Goal: Task Accomplishment & Management: Manage account settings

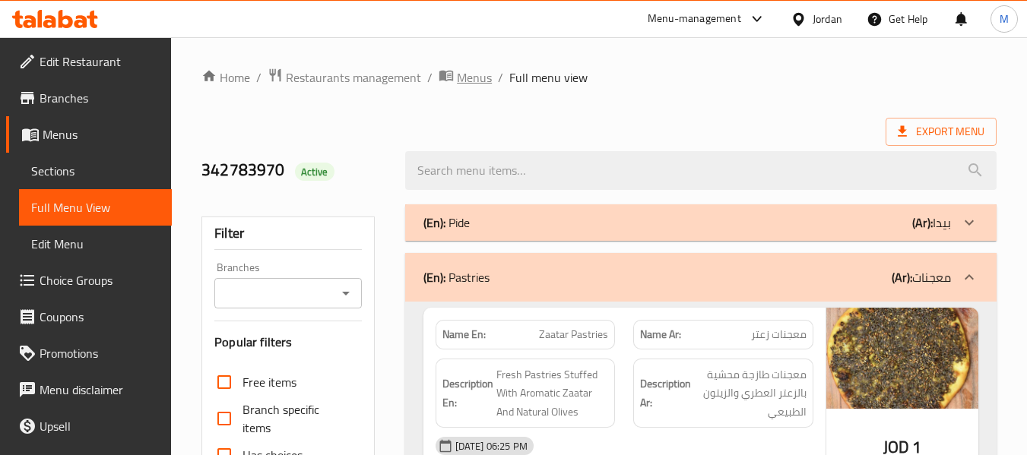
click at [470, 73] on span "Menus" at bounding box center [474, 77] width 35 height 18
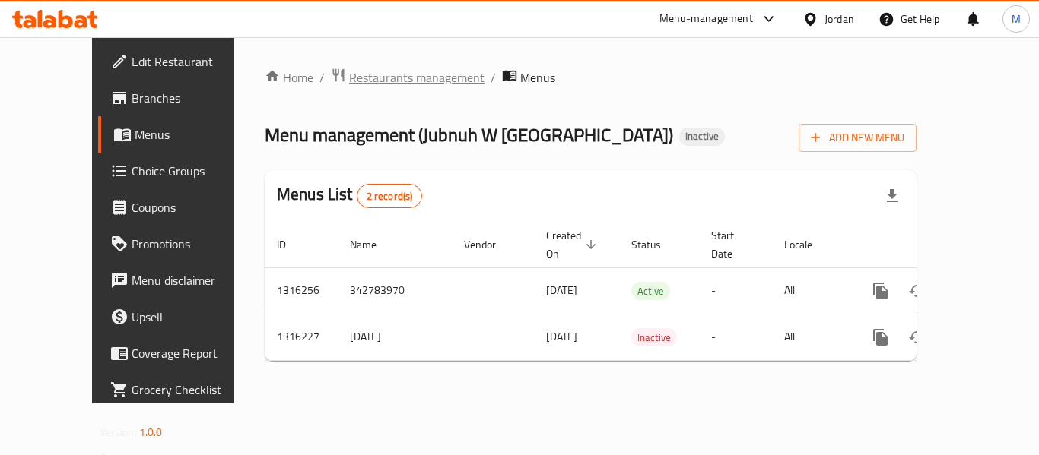
click at [349, 78] on span "Restaurants management" at bounding box center [416, 77] width 135 height 18
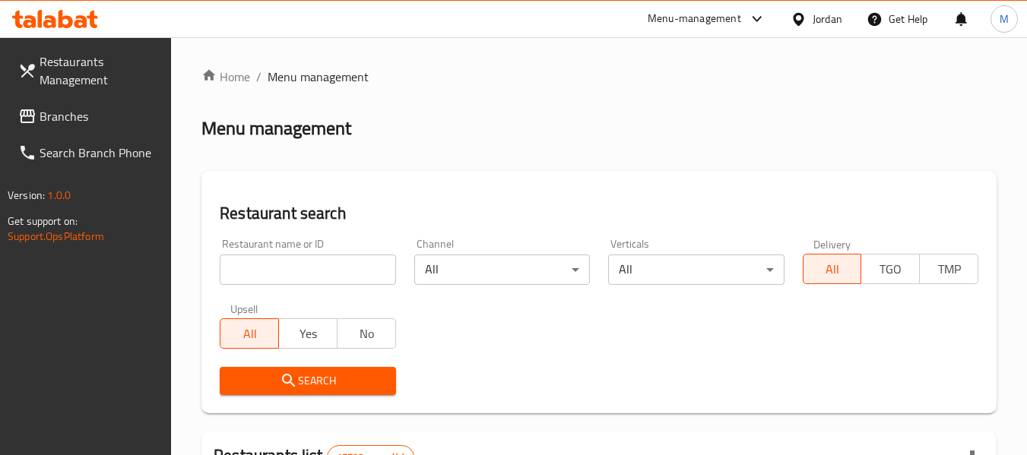
click at [814, 16] on div "Jordan" at bounding box center [828, 19] width 30 height 17
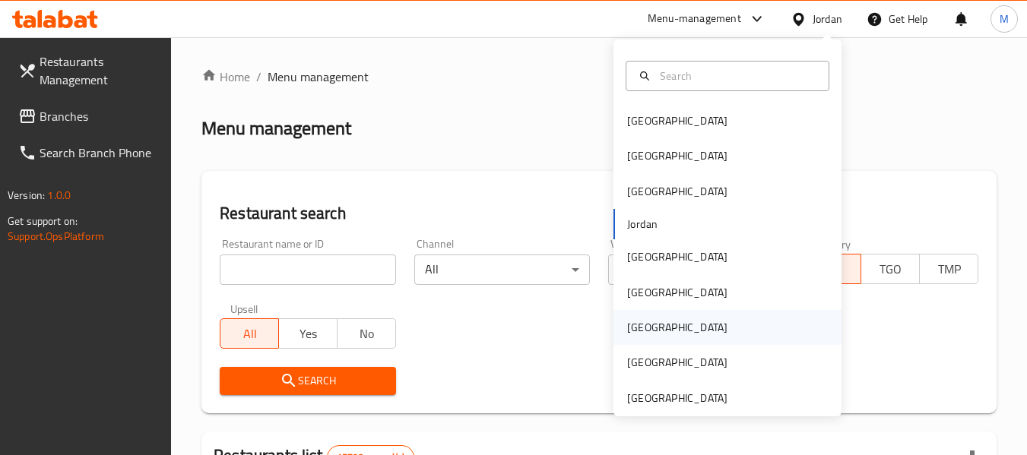
click at [636, 330] on div "[GEOGRAPHIC_DATA]" at bounding box center [677, 327] width 100 height 17
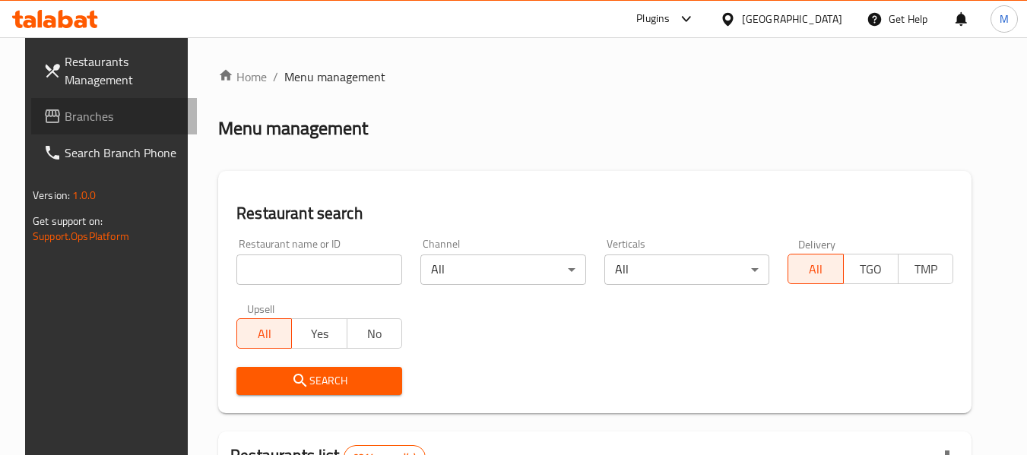
click at [65, 115] on span "Branches" at bounding box center [125, 116] width 120 height 18
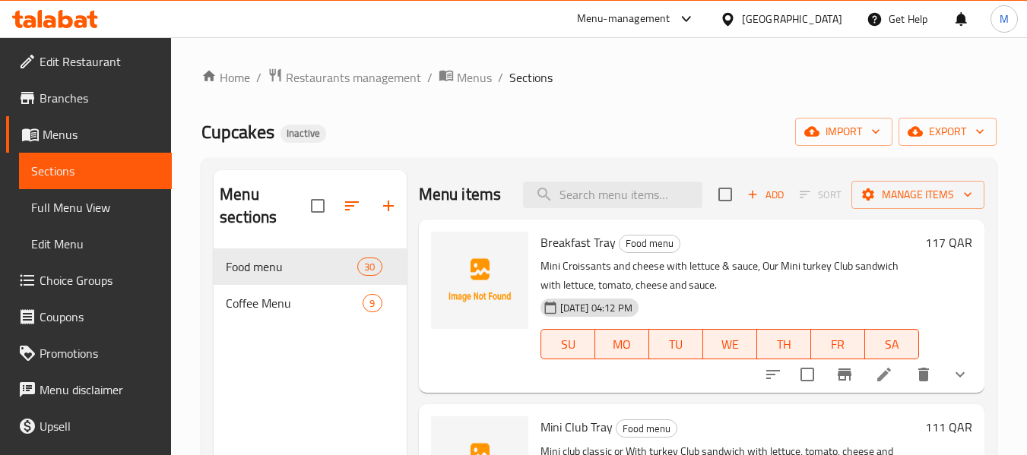
click at [56, 210] on span "Full Menu View" at bounding box center [95, 207] width 128 height 18
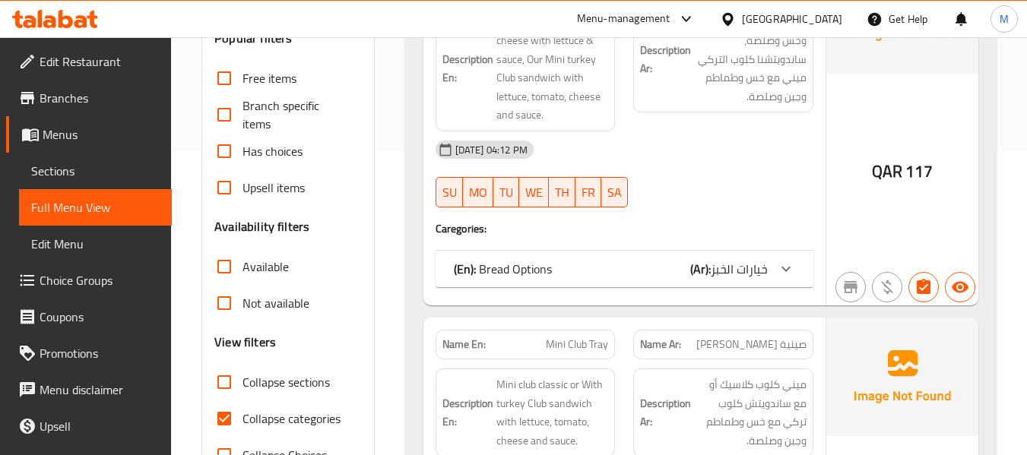
scroll to position [405, 0]
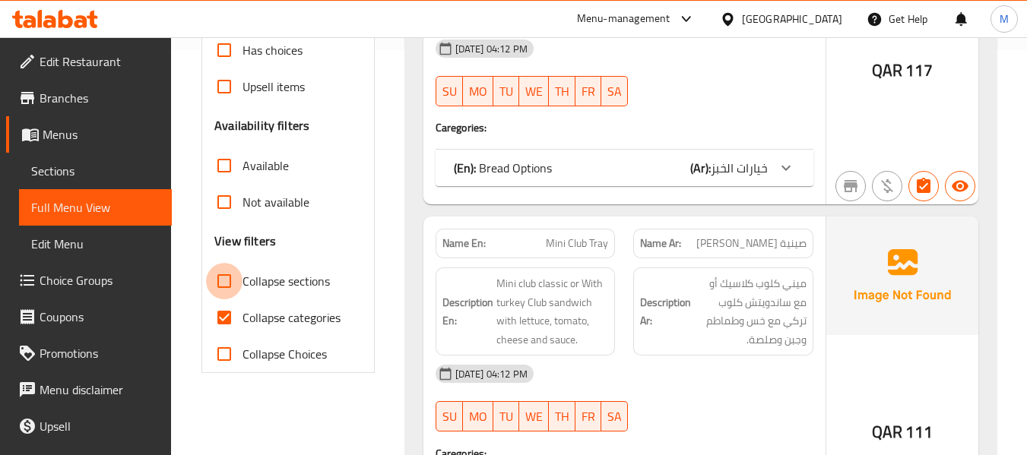
click at [227, 284] on input "Collapse sections" at bounding box center [224, 281] width 36 height 36
checkbox input "true"
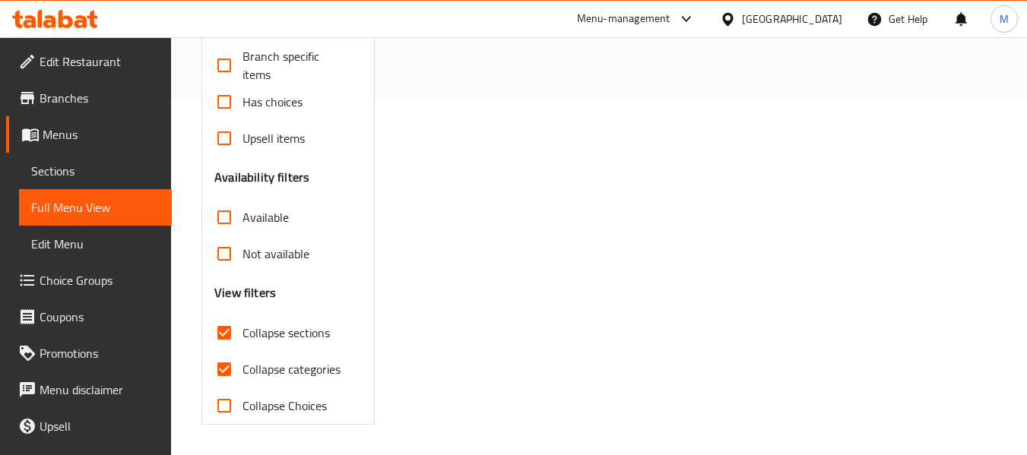
click at [226, 351] on input "Collapse categories" at bounding box center [224, 369] width 36 height 36
checkbox input "false"
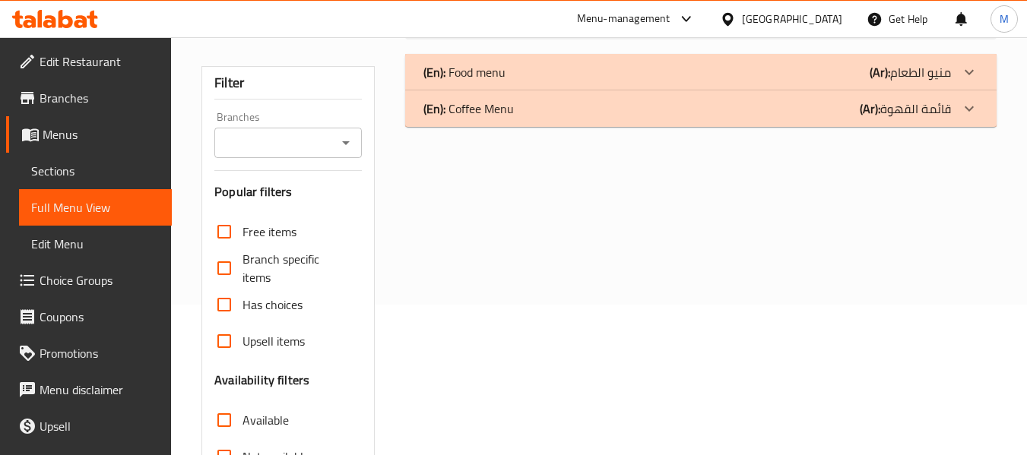
scroll to position [151, 0]
click at [472, 116] on p "(En): Coffee Menu" at bounding box center [468, 109] width 90 height 18
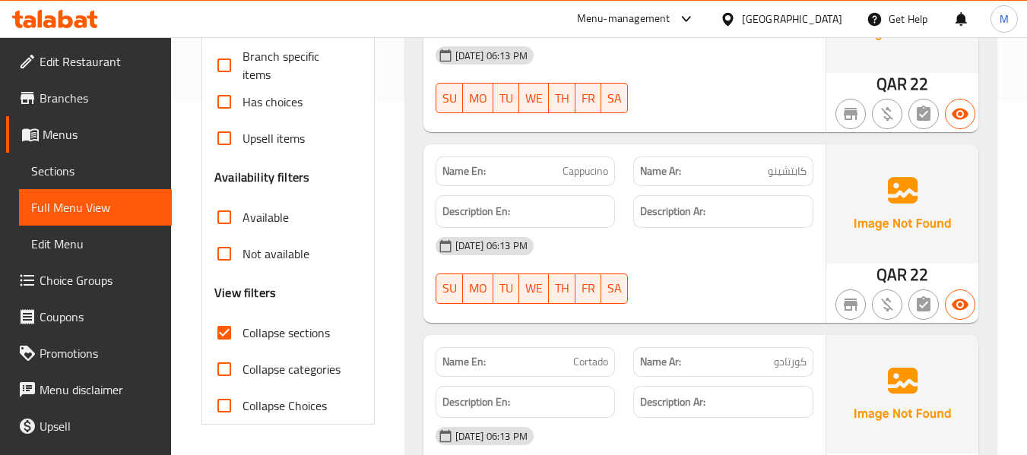
scroll to position [455, 0]
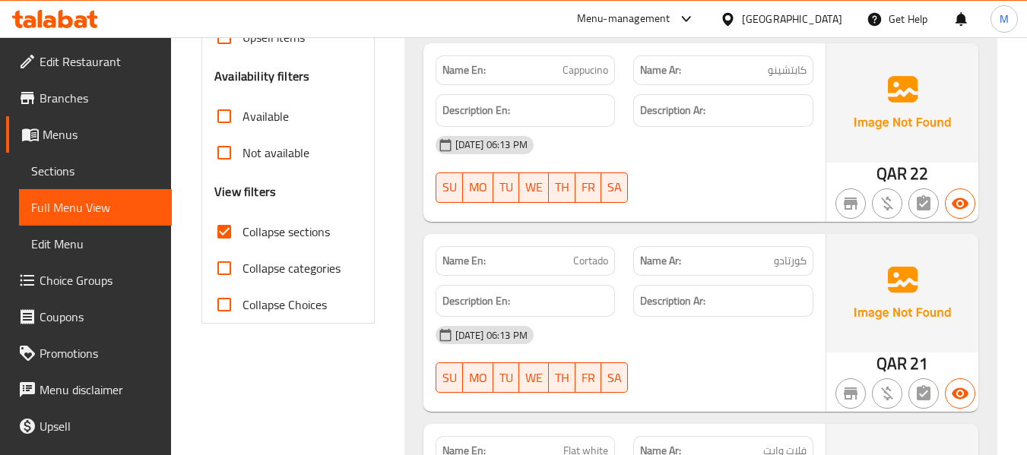
drag, startPoint x: 715, startPoint y: 332, endPoint x: 690, endPoint y: 309, distance: 35.0
click at [715, 332] on div "07-10-2025 06:13 PM" at bounding box center [625, 335] width 396 height 36
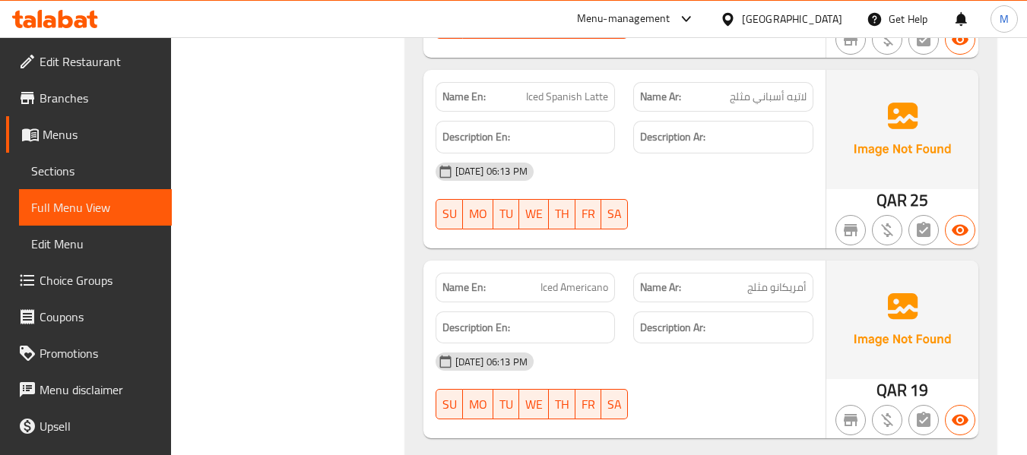
scroll to position [1614, 0]
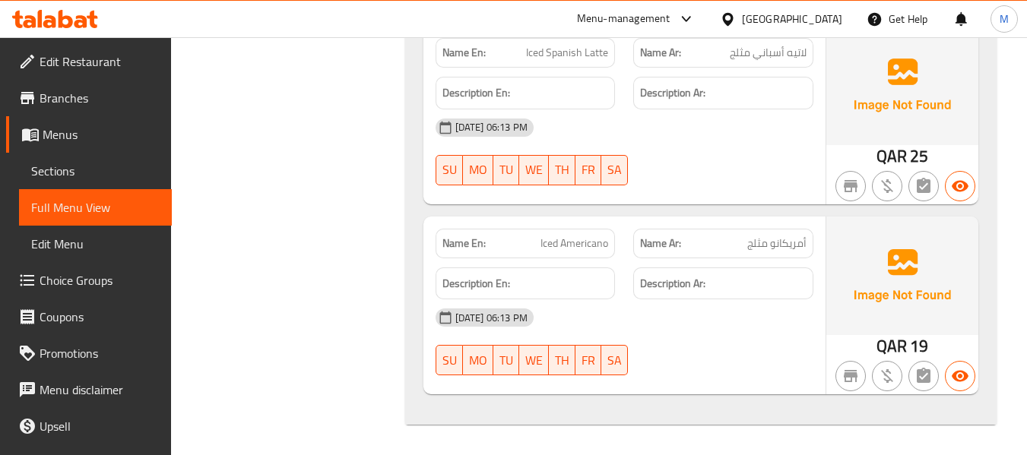
click at [628, 326] on div "07-10-2025 06:13 PM" at bounding box center [625, 318] width 396 height 36
click at [91, 138] on span "Menus" at bounding box center [101, 134] width 117 height 18
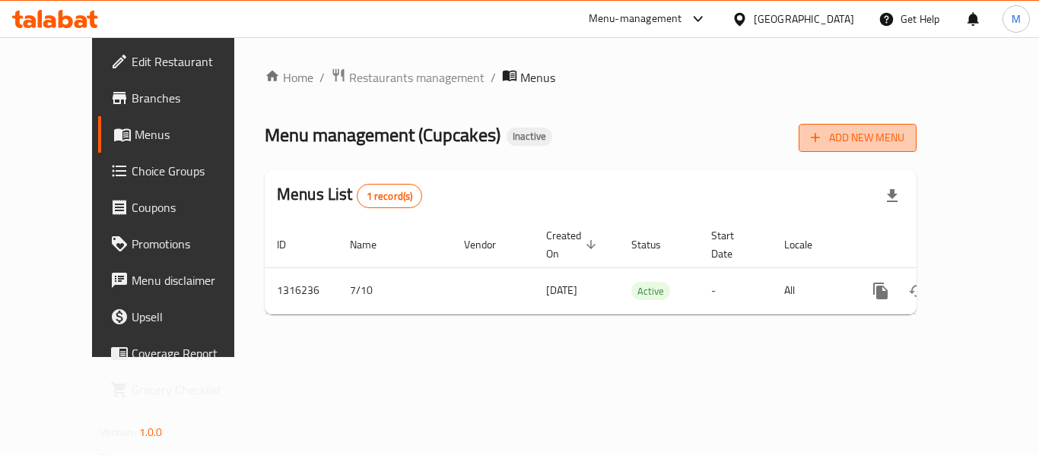
click at [904, 139] on span "Add New Menu" at bounding box center [857, 137] width 94 height 19
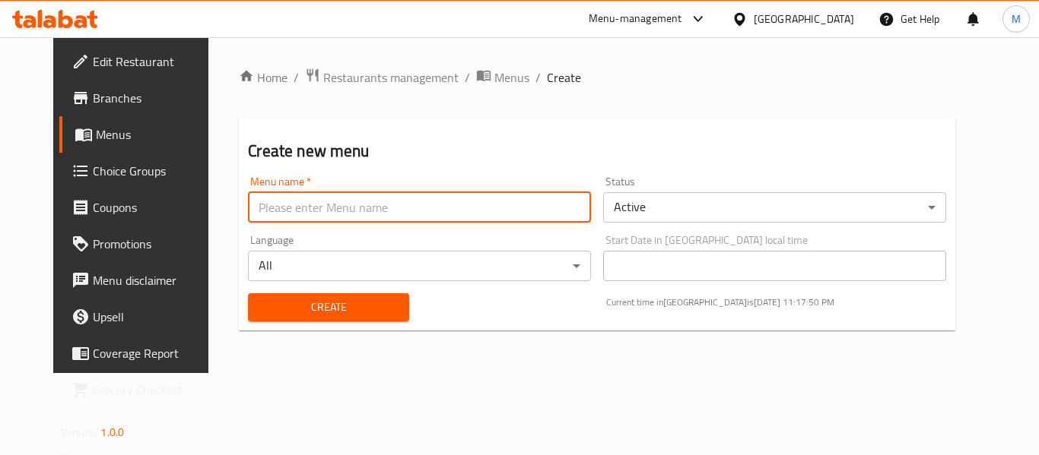
click at [376, 214] on input "text" at bounding box center [419, 207] width 343 height 30
paste input "342794135"
type input "342794135"
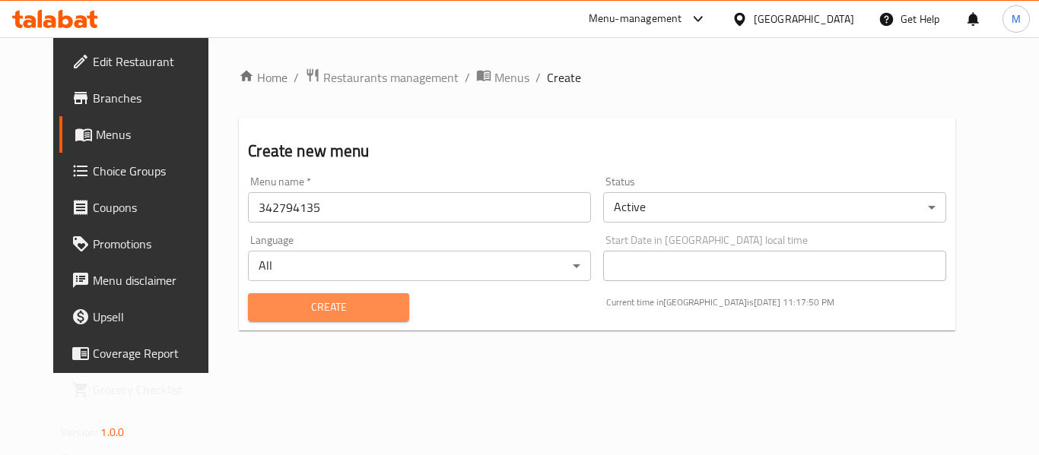
click at [285, 312] on span "Create" at bounding box center [328, 307] width 136 height 19
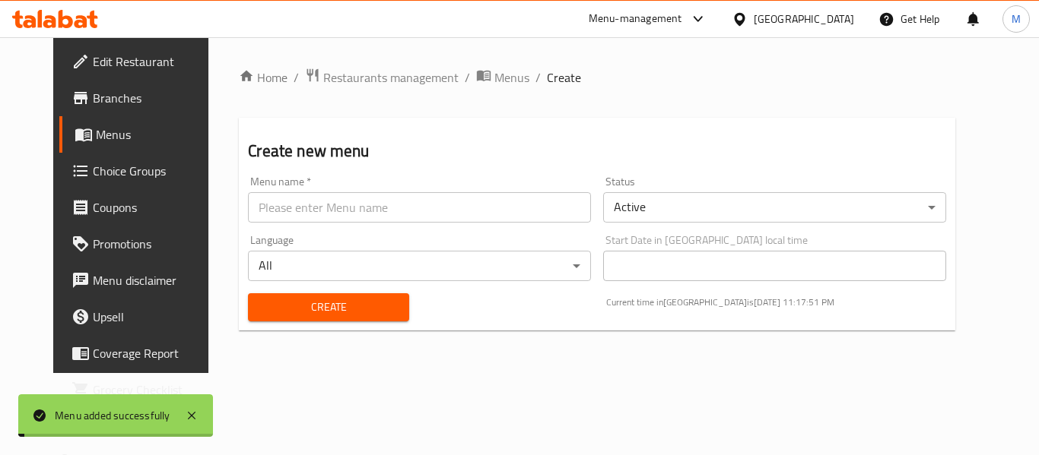
click at [494, 78] on span "Menus" at bounding box center [511, 77] width 35 height 18
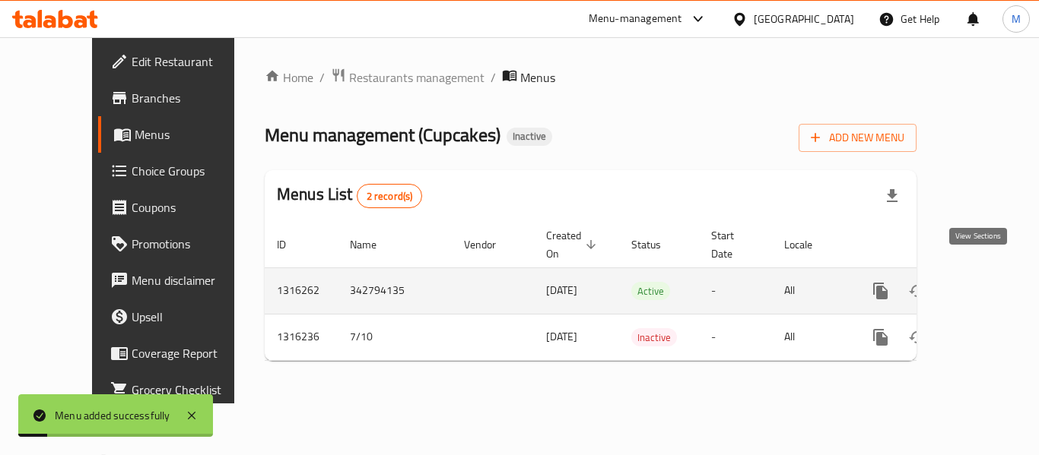
click at [983, 284] on icon "enhanced table" at bounding box center [990, 291] width 14 height 14
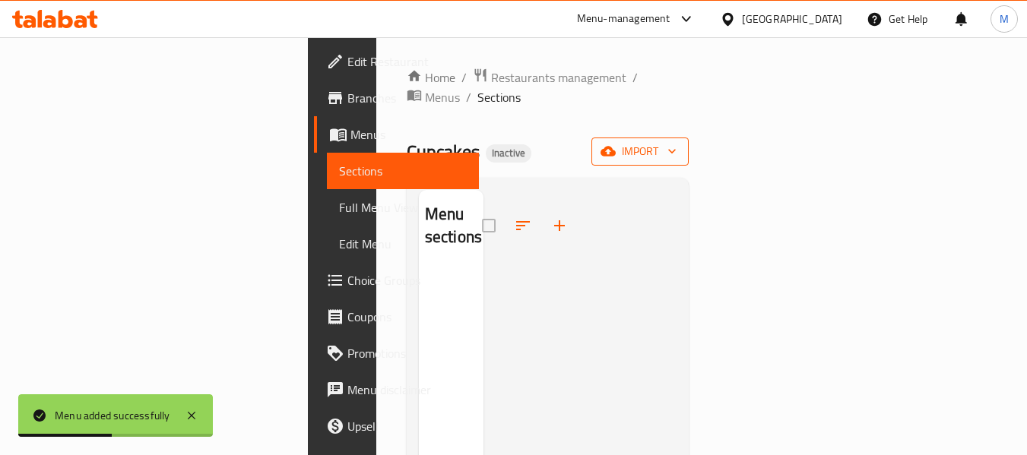
click at [689, 138] on button "import" at bounding box center [640, 152] width 97 height 28
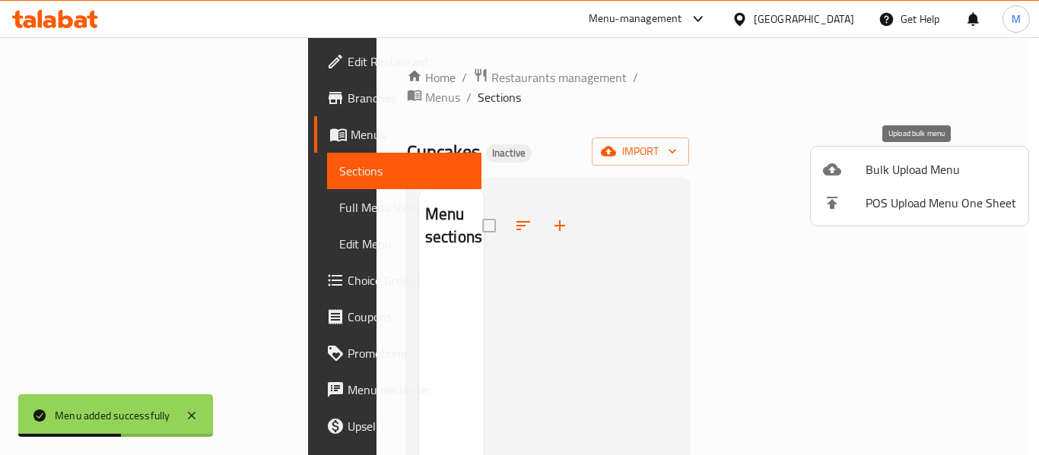
click at [944, 166] on span "Bulk Upload Menu" at bounding box center [940, 169] width 151 height 18
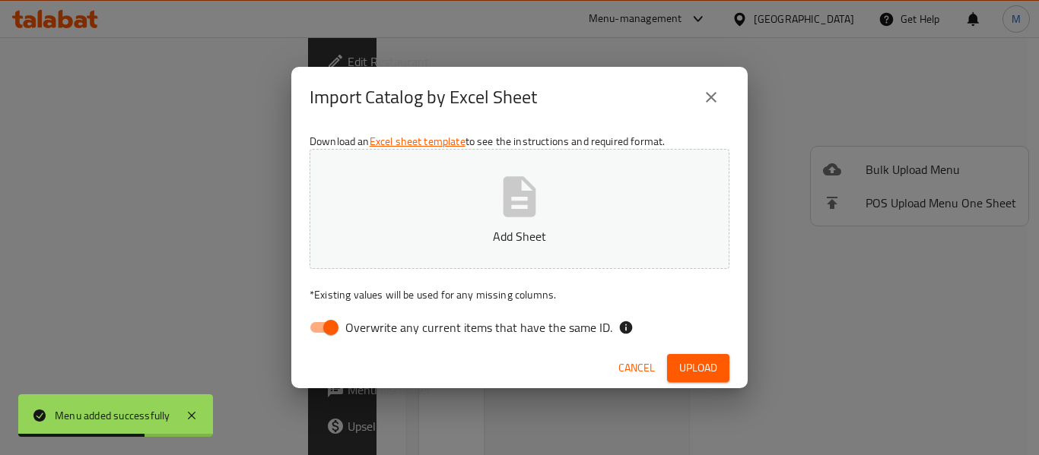
click at [415, 341] on label "Overwrite any current items that have the same ID." at bounding box center [456, 327] width 311 height 29
click at [374, 341] on input "Overwrite any current items that have the same ID." at bounding box center [330, 327] width 87 height 29
checkbox input "false"
click at [439, 211] on button "Add Sheet" at bounding box center [519, 209] width 420 height 120
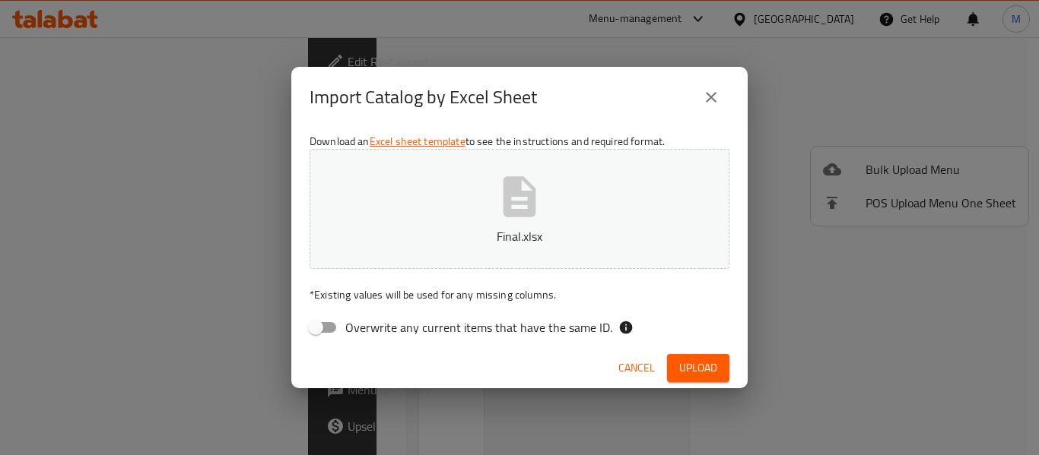
click at [707, 364] on span "Upload" at bounding box center [698, 368] width 38 height 19
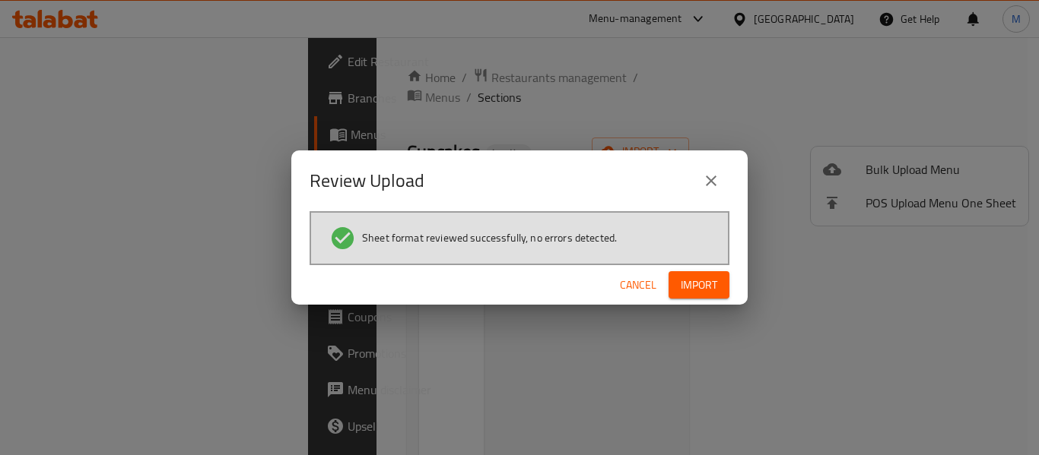
click at [712, 279] on span "Import" at bounding box center [698, 285] width 36 height 19
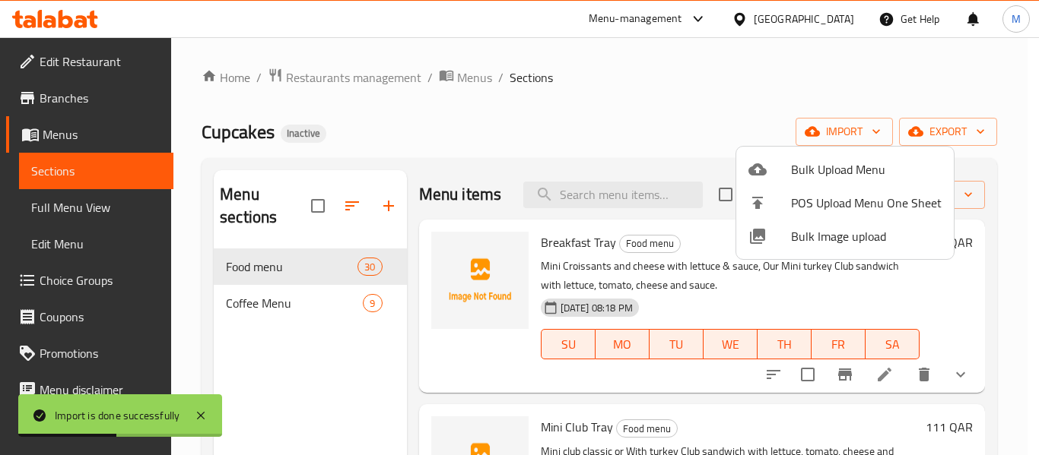
click at [102, 198] on div at bounding box center [519, 227] width 1039 height 455
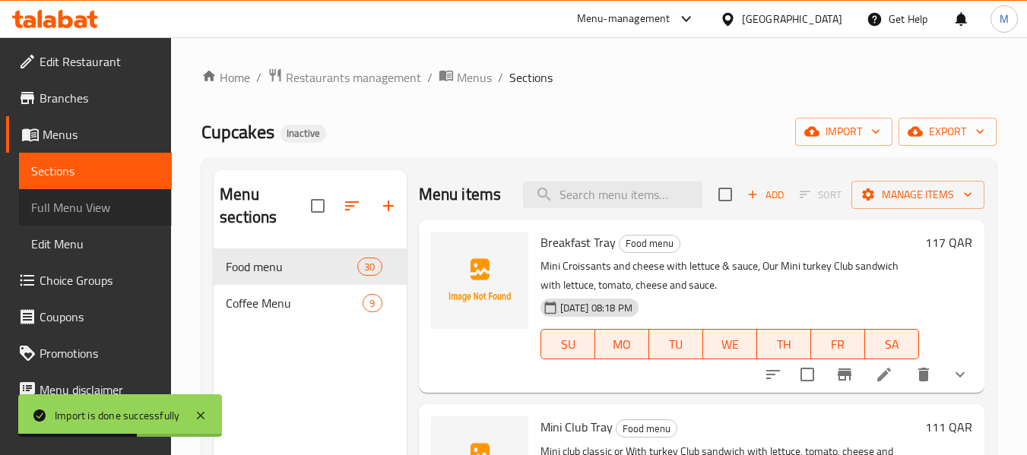
click at [97, 201] on span "Full Menu View" at bounding box center [95, 207] width 128 height 18
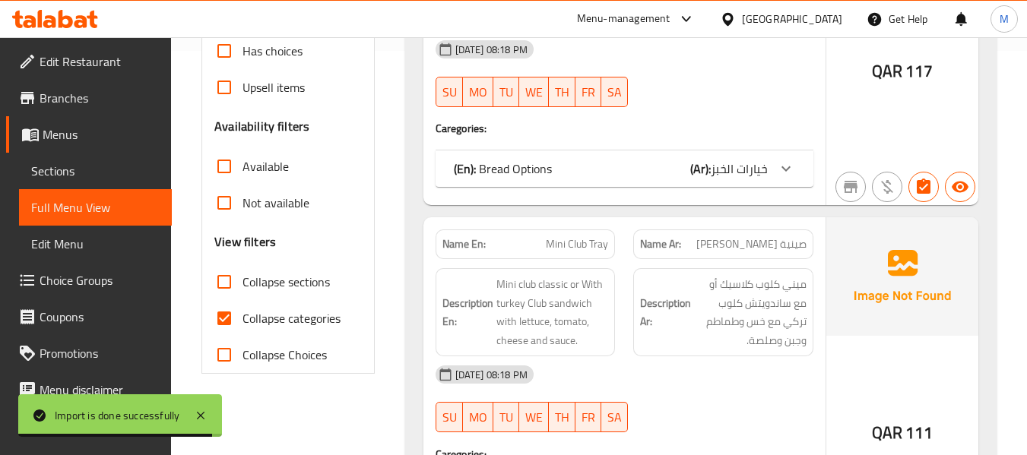
scroll to position [507, 0]
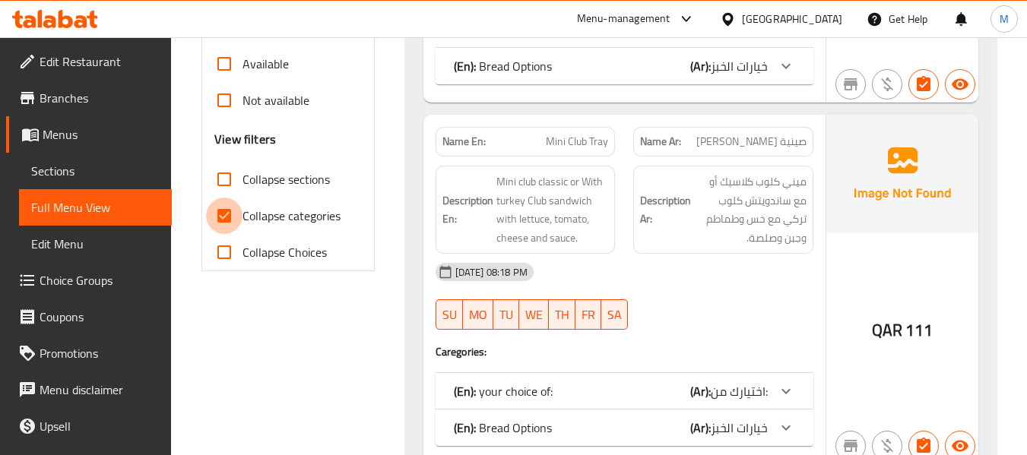
click at [227, 211] on input "Collapse categories" at bounding box center [224, 216] width 36 height 36
checkbox input "false"
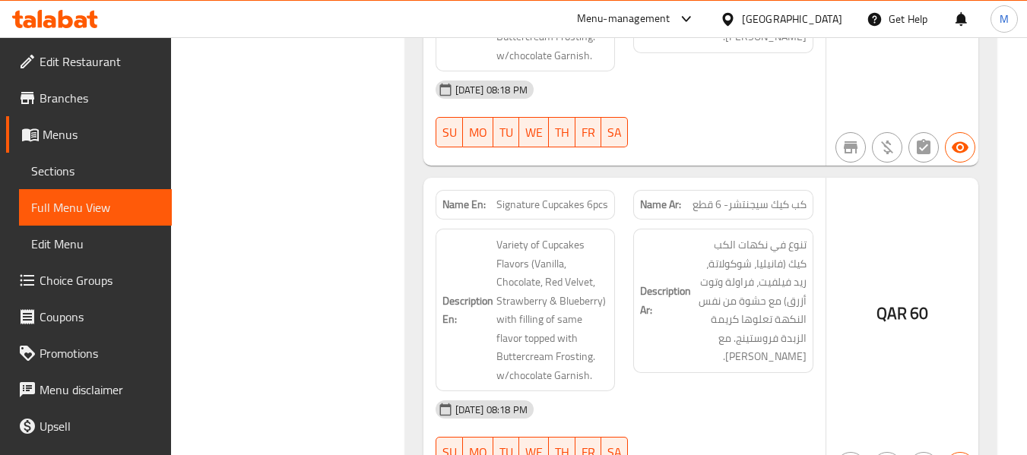
scroll to position [2394, 0]
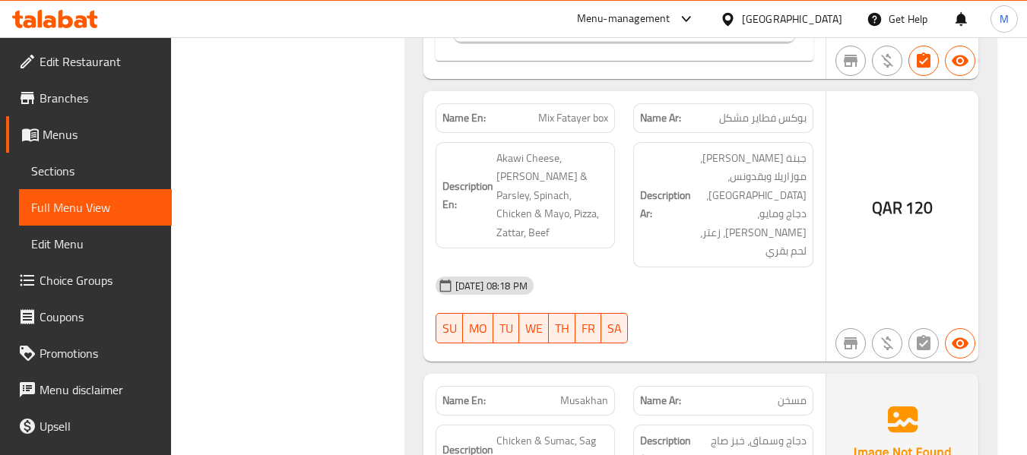
click at [97, 168] on span "Sections" at bounding box center [95, 171] width 128 height 18
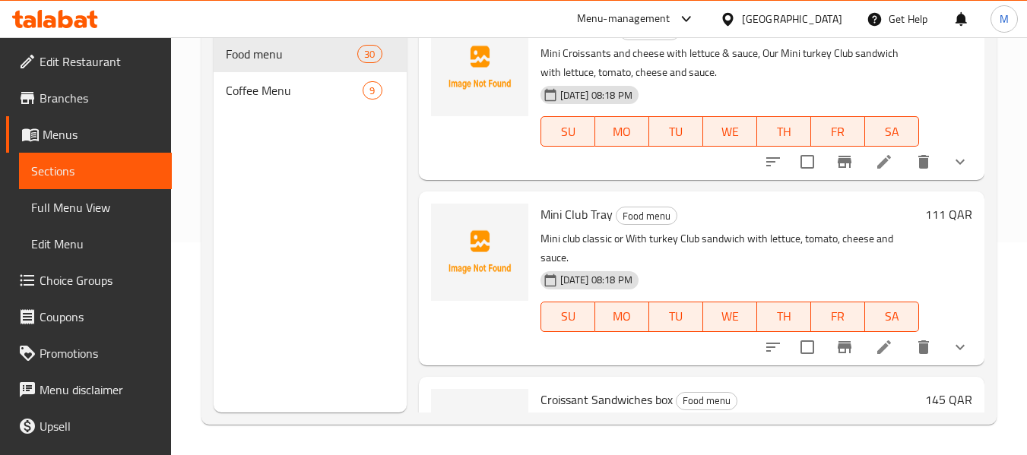
scroll to position [213, 0]
click at [265, 87] on span "Coffee Menu" at bounding box center [273, 90] width 94 height 18
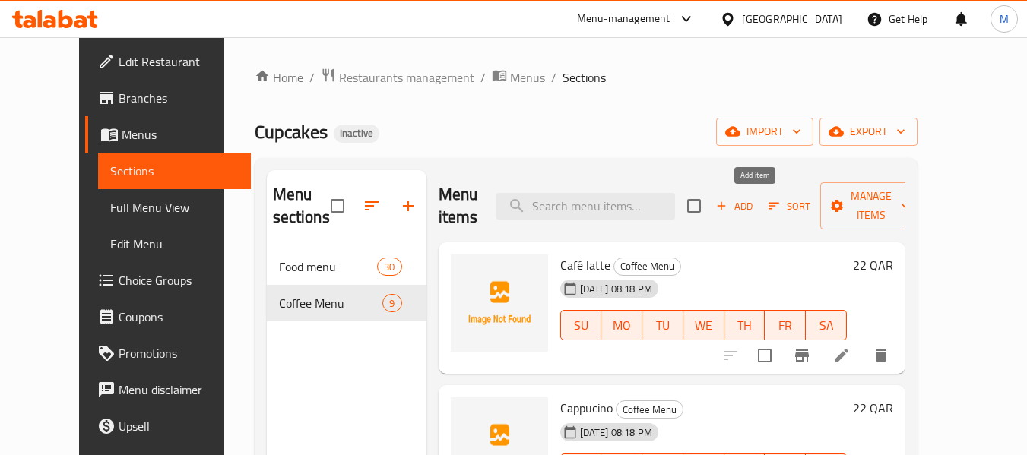
click at [755, 207] on span "Add" at bounding box center [734, 206] width 41 height 17
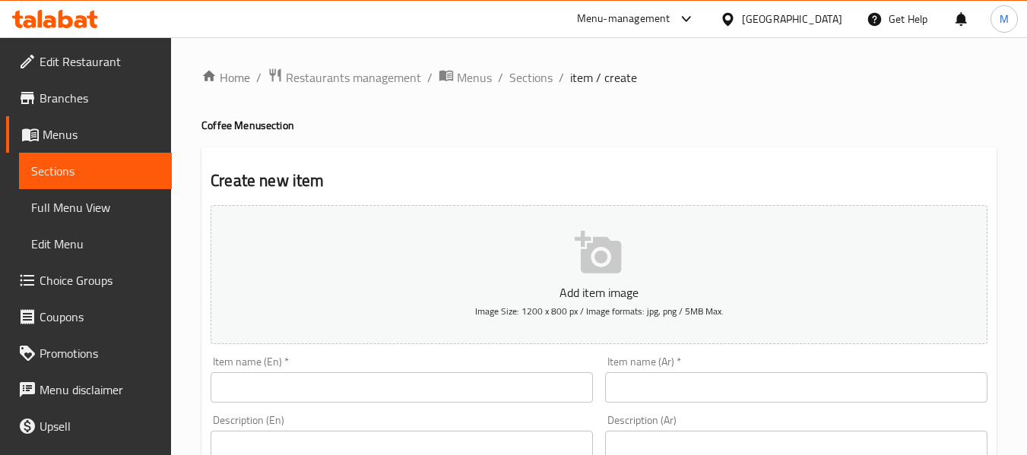
click at [325, 385] on input "text" at bounding box center [402, 388] width 382 height 30
paste input "Iced Café latte"
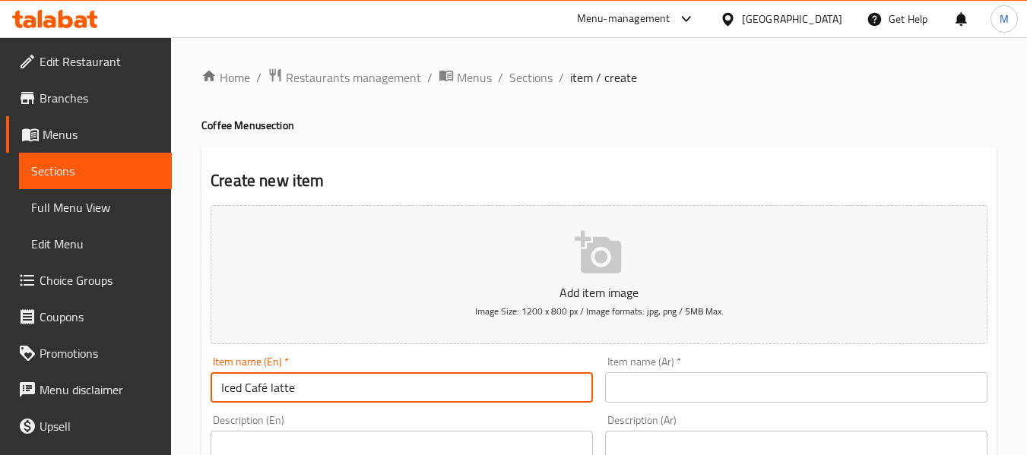
drag, startPoint x: 325, startPoint y: 381, endPoint x: 178, endPoint y: 391, distance: 147.1
type input "Iced Café latte"
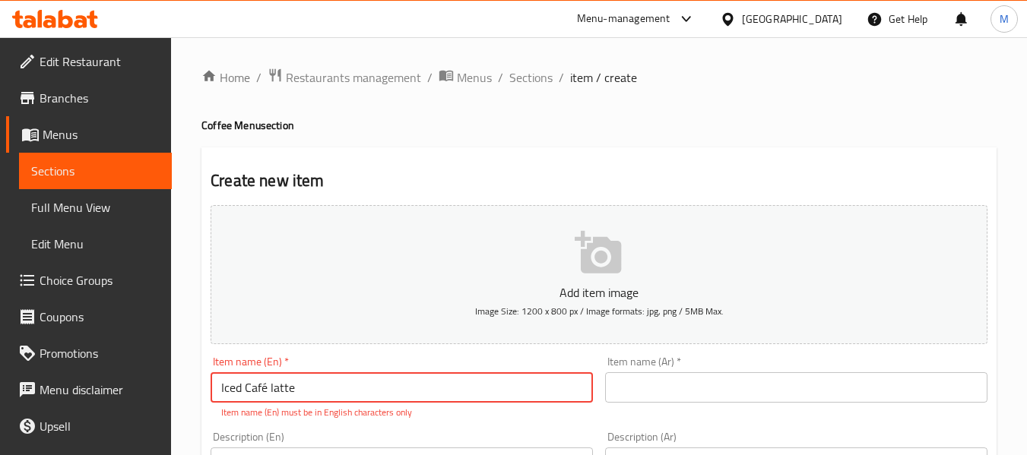
click at [639, 399] on input "text" at bounding box center [796, 388] width 382 height 30
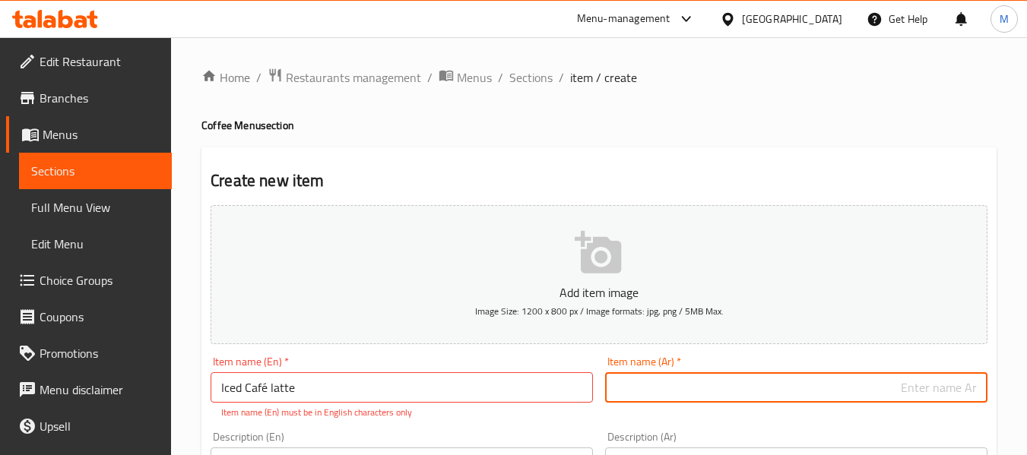
paste input "لاتيه مثلج"
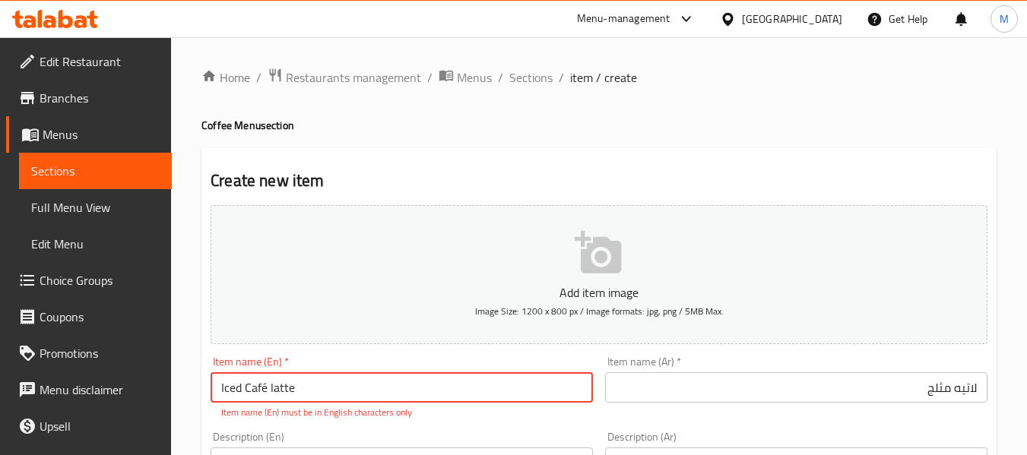
drag, startPoint x: 303, startPoint y: 389, endPoint x: 253, endPoint y: 395, distance: 49.7
click at [253, 395] on input "Iced Café latte" at bounding box center [402, 388] width 382 height 30
click at [964, 387] on input "لاتيه مثلج" at bounding box center [796, 388] width 382 height 30
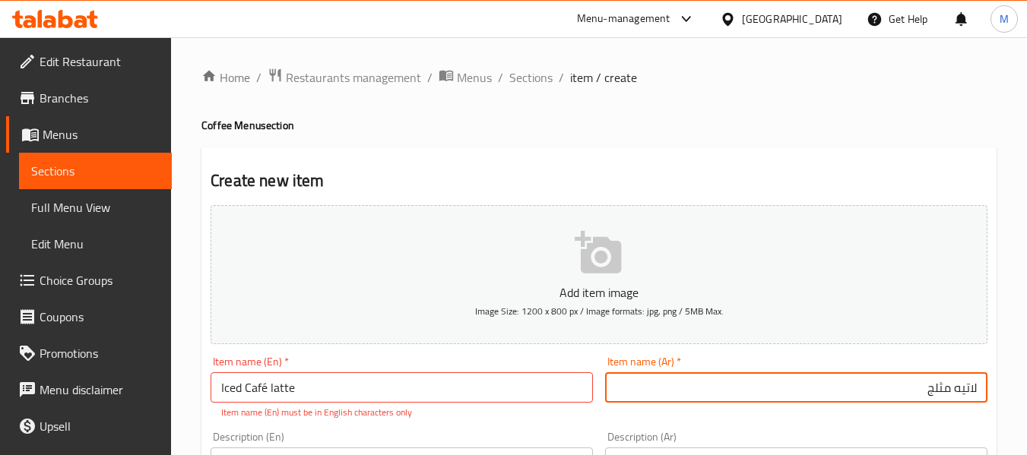
click at [965, 387] on input "لاتيه مثلج" at bounding box center [796, 388] width 382 height 30
paste input "كافيه"
type input "كافيه لاتيه مثلج"
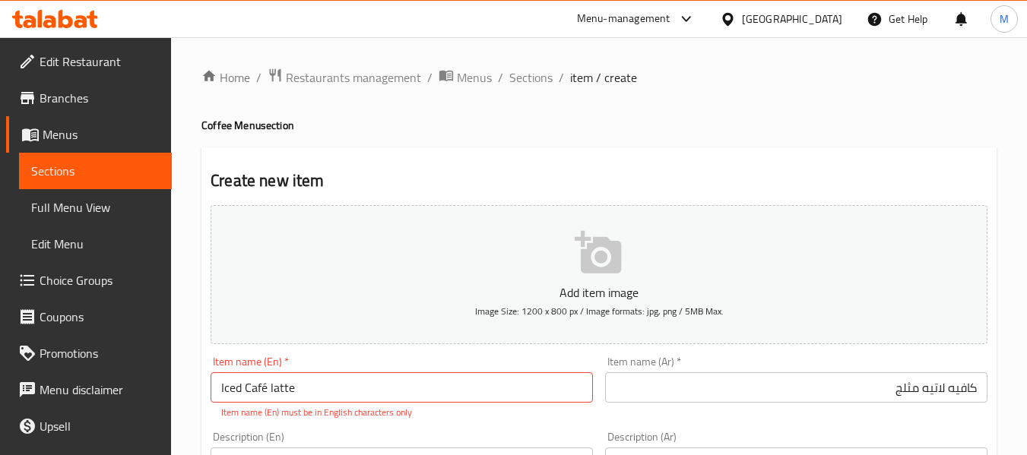
click at [400, 357] on div "Item name (En)   * Iced Café latte Item name (En) * Item name (En) must be in E…" at bounding box center [402, 387] width 395 height 75
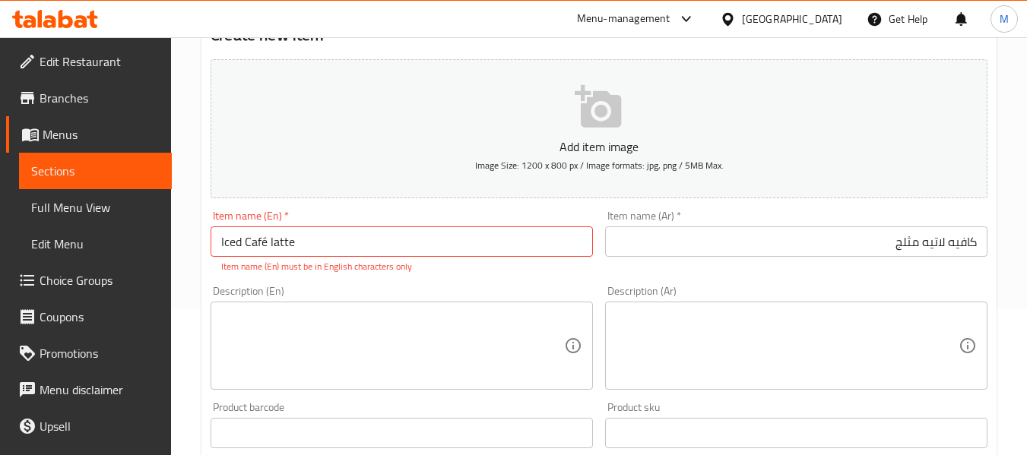
scroll to position [304, 0]
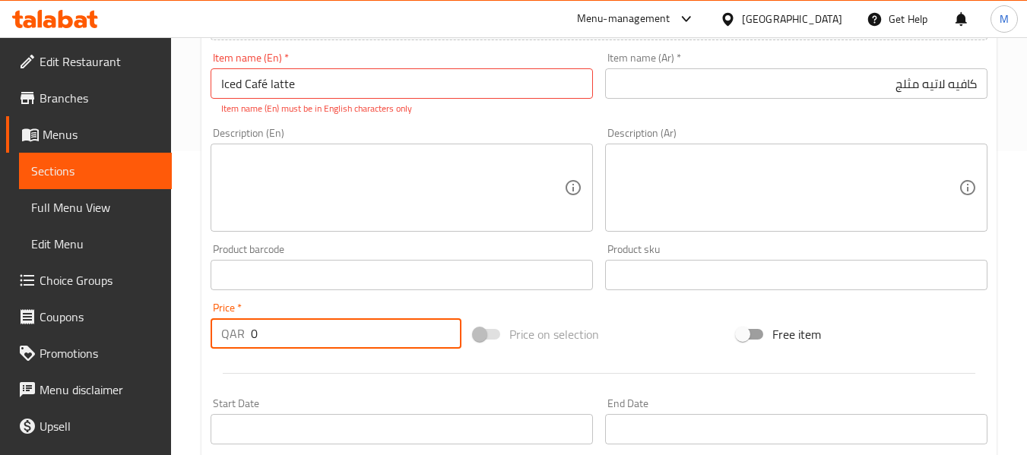
drag, startPoint x: 269, startPoint y: 342, endPoint x: 240, endPoint y: 342, distance: 28.9
click at [240, 342] on div "QAR 0 Price *" at bounding box center [336, 334] width 251 height 30
paste input "22"
type input "22"
click at [538, 296] on div "Product barcode Product barcode" at bounding box center [402, 267] width 395 height 59
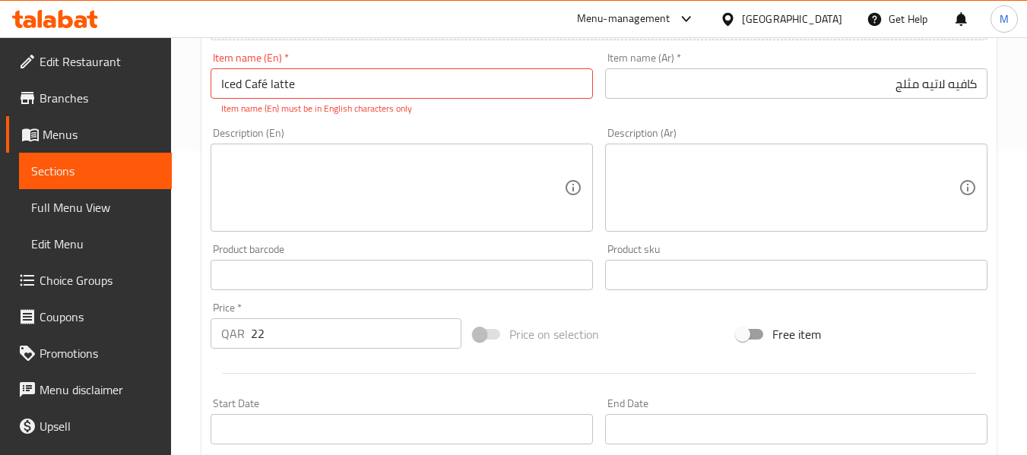
click at [268, 89] on input "Iced Café latte" at bounding box center [402, 83] width 382 height 30
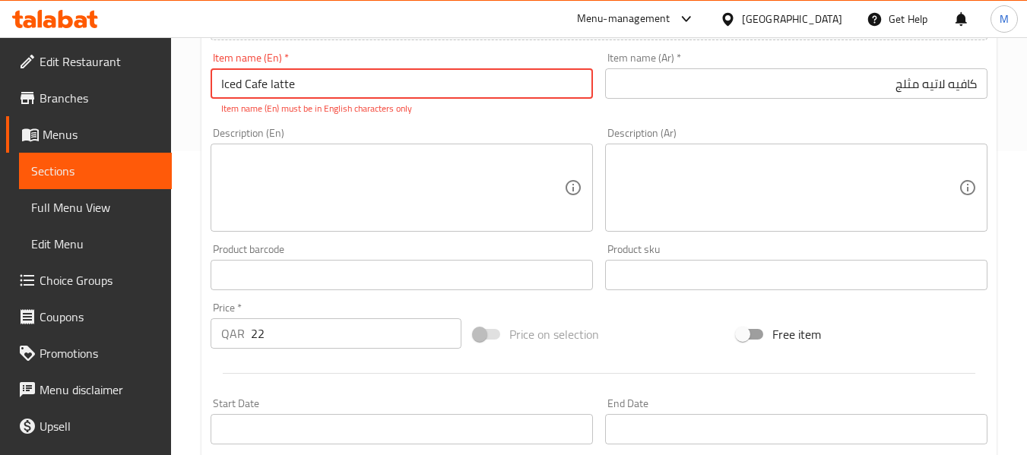
type input "Iced Cafe latte"
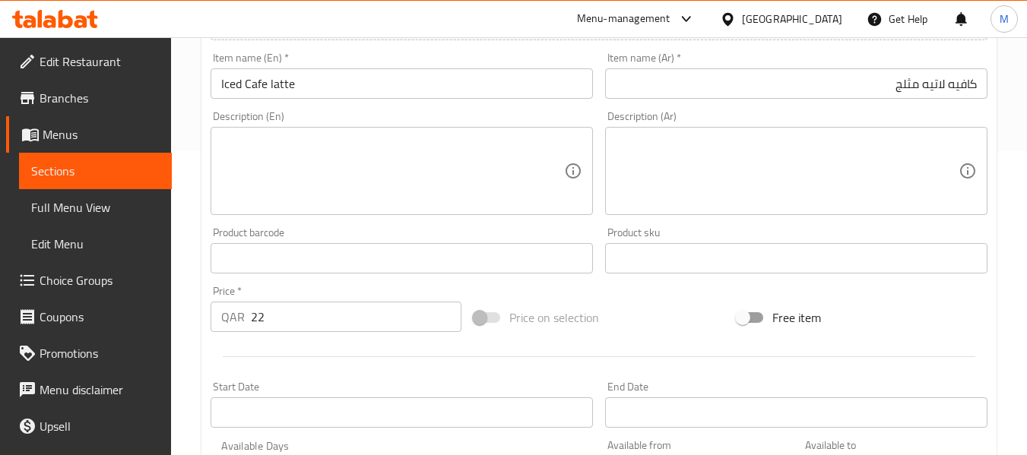
click at [284, 123] on div "Description (En) Description (En)" at bounding box center [402, 163] width 395 height 116
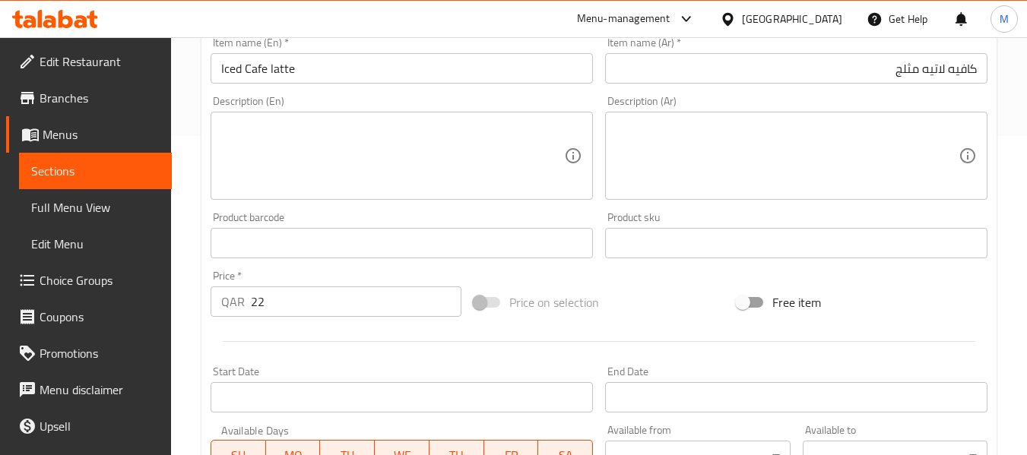
scroll to position [608, 0]
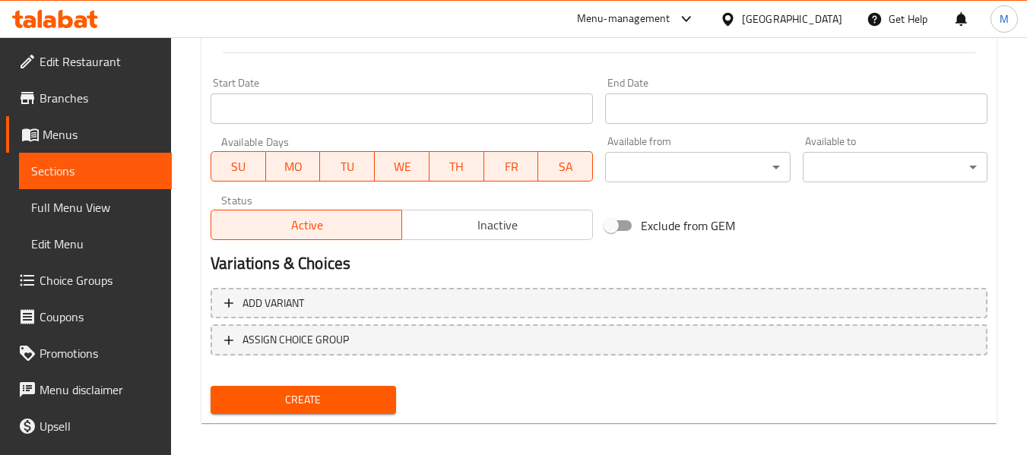
click at [303, 399] on span "Create" at bounding box center [303, 400] width 160 height 19
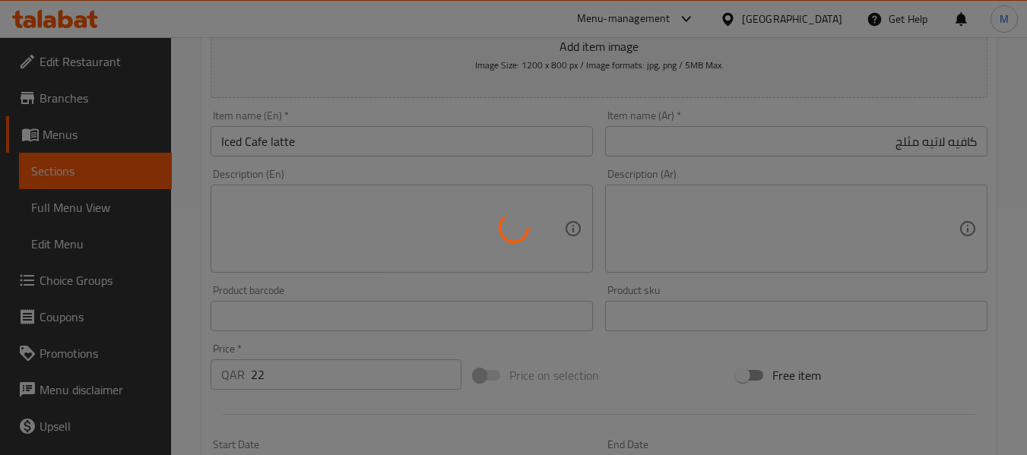
scroll to position [101, 0]
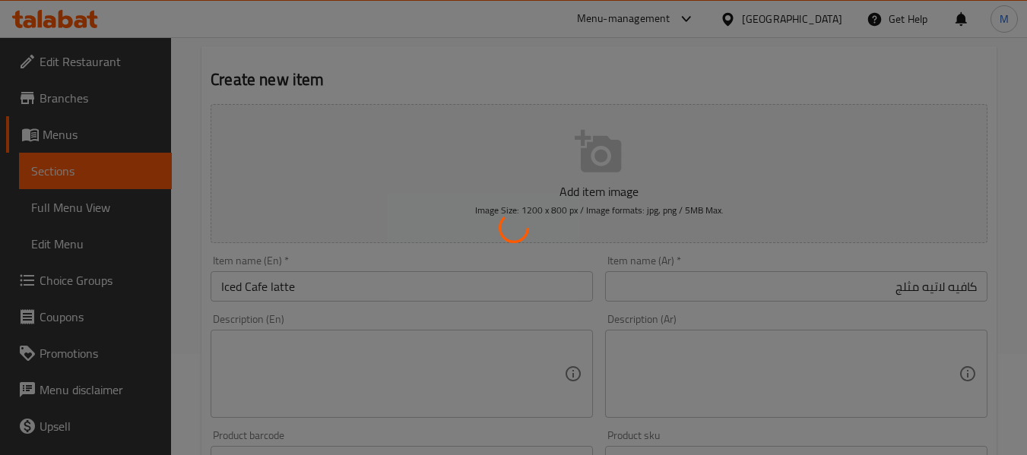
type input "0"
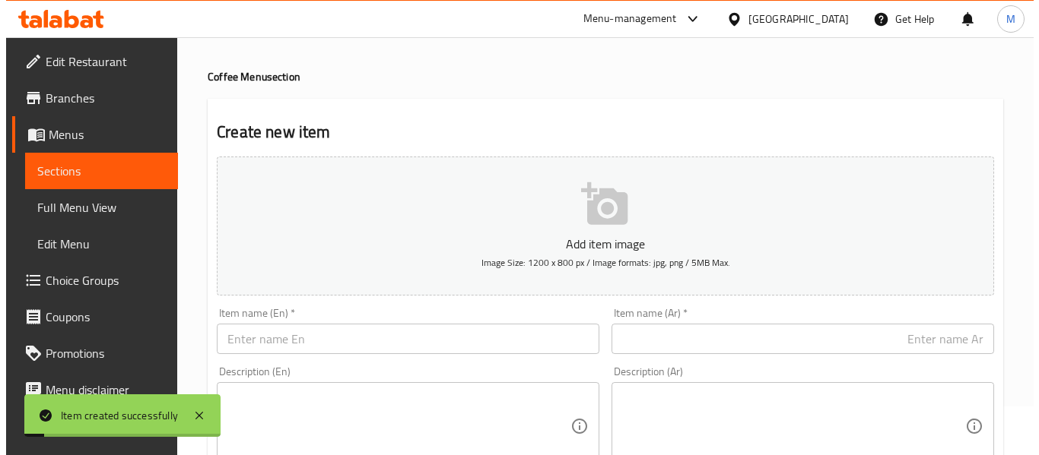
scroll to position [0, 0]
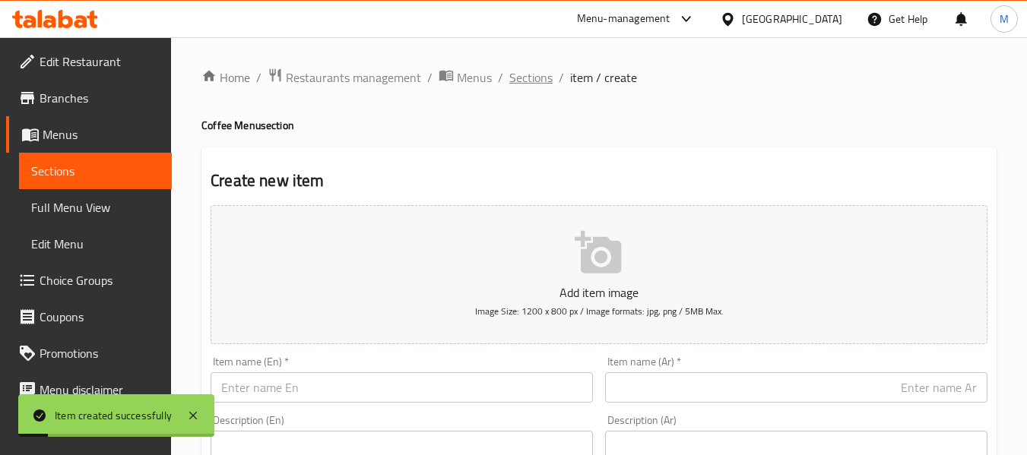
click at [528, 71] on span "Sections" at bounding box center [530, 77] width 43 height 18
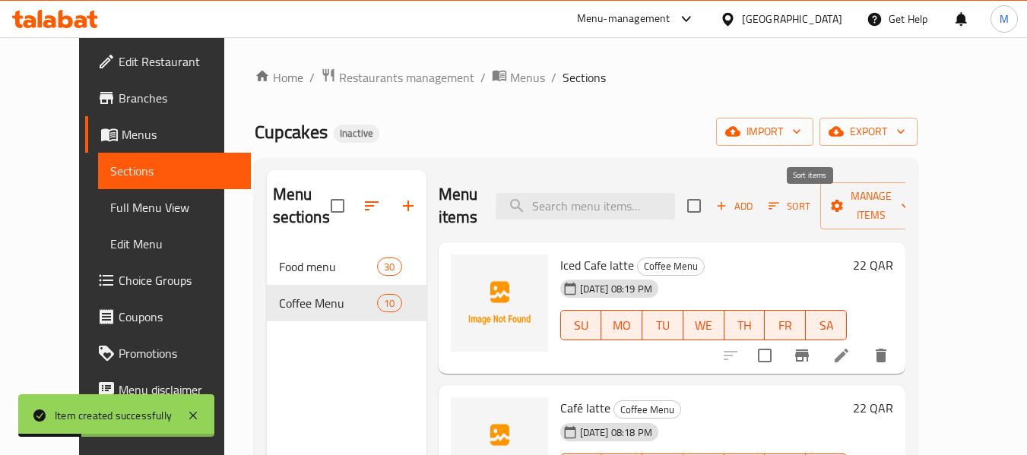
click at [781, 208] on icon "button" at bounding box center [774, 206] width 14 height 14
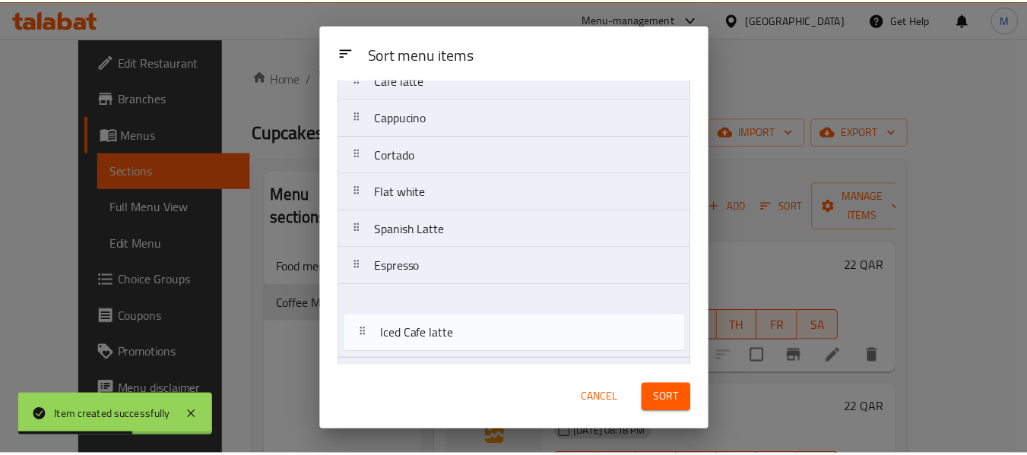
scroll to position [136, 0]
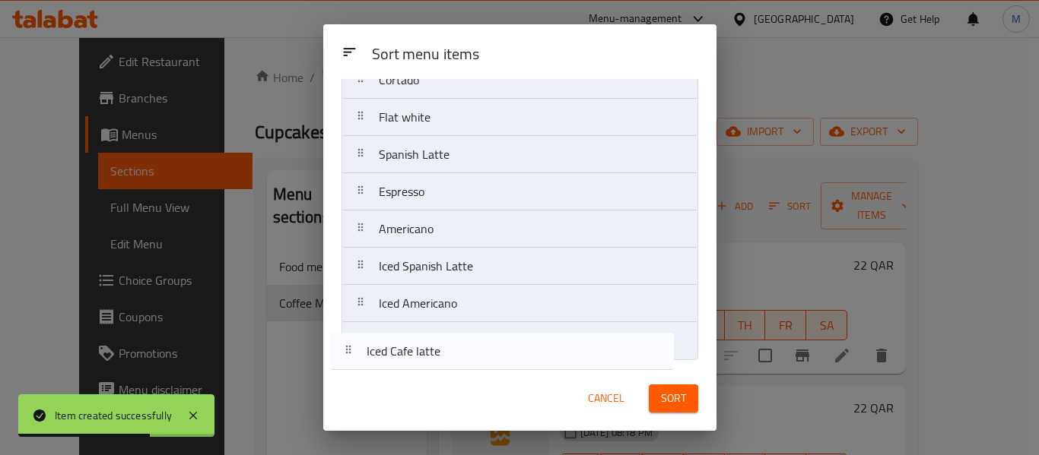
drag, startPoint x: 360, startPoint y: 139, endPoint x: 349, endPoint y: 338, distance: 199.5
click at [348, 349] on nav "Iced Cafe latte Café latte Cappucino Cortado Flat white Spanish Latte Espresso …" at bounding box center [519, 173] width 357 height 374
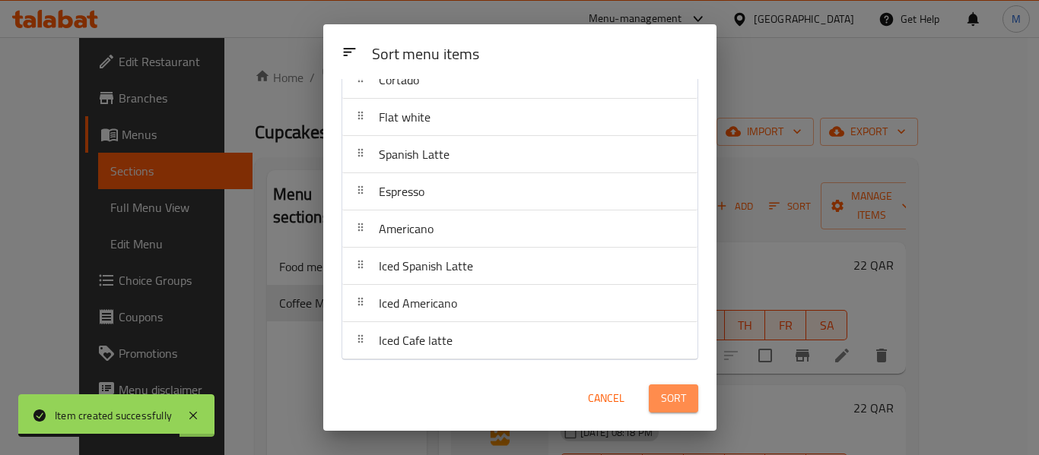
click at [656, 401] on button "Sort" at bounding box center [673, 399] width 49 height 28
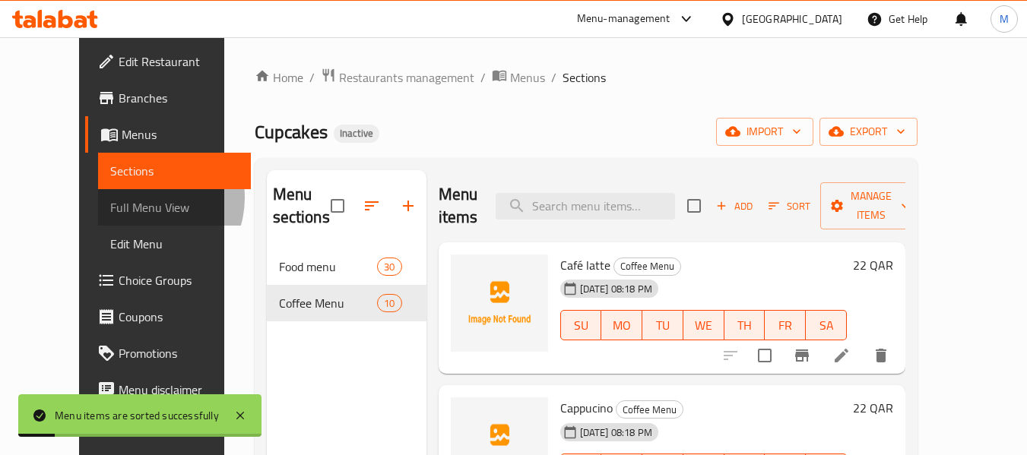
click at [110, 198] on span "Full Menu View" at bounding box center [174, 207] width 128 height 18
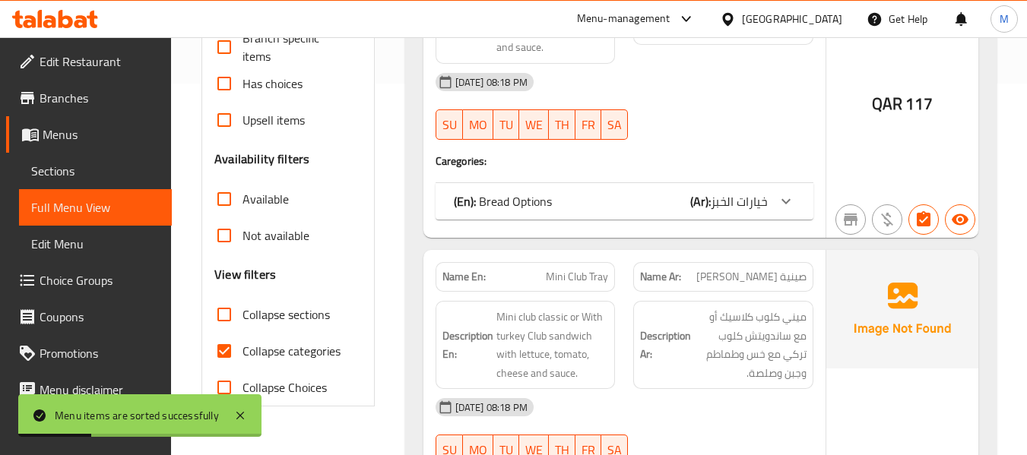
scroll to position [405, 0]
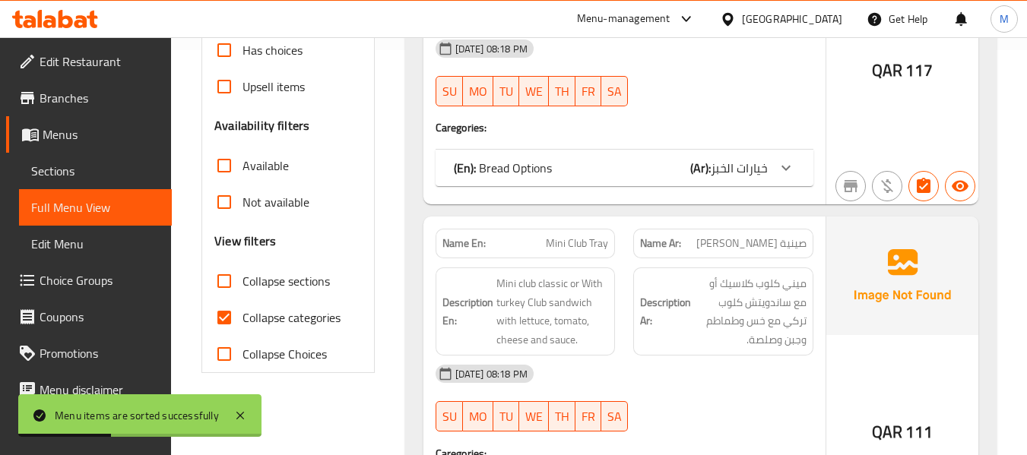
click at [218, 318] on input "Collapse categories" at bounding box center [224, 318] width 36 height 36
checkbox input "false"
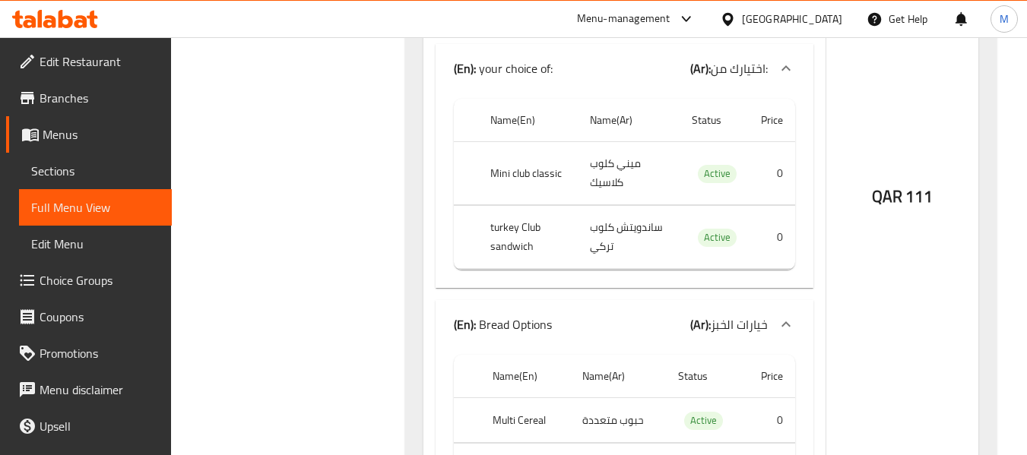
scroll to position [0, 0]
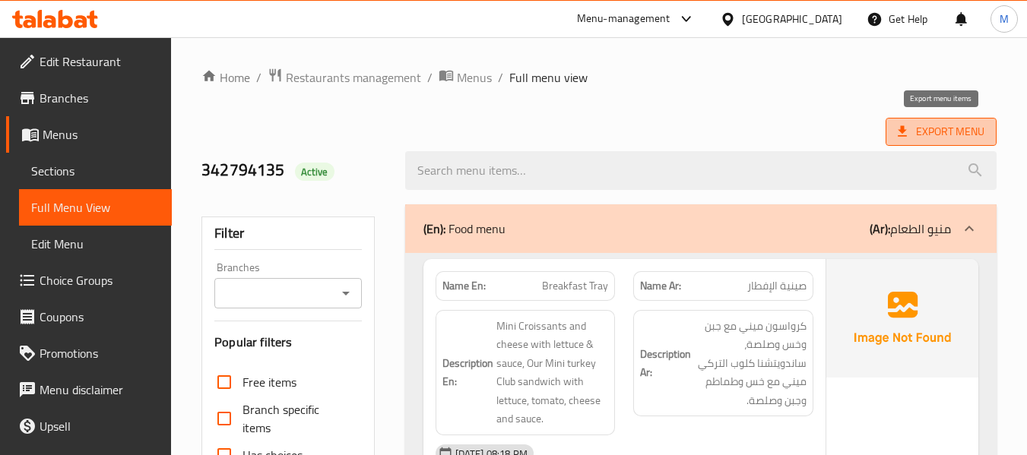
click at [925, 126] on span "Export Menu" at bounding box center [941, 131] width 87 height 19
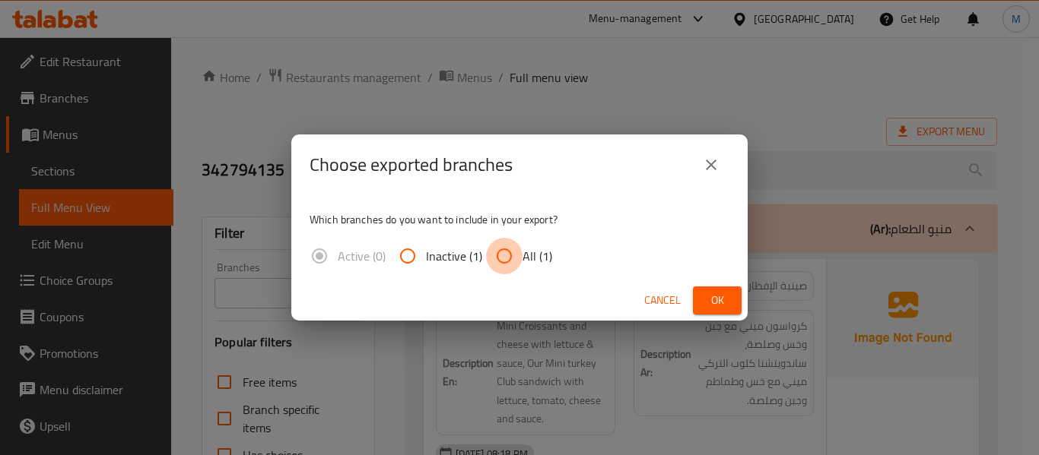
click at [499, 255] on input "All (1)" at bounding box center [504, 256] width 36 height 36
radio input "true"
click at [716, 303] on span "Ok" at bounding box center [717, 300] width 24 height 19
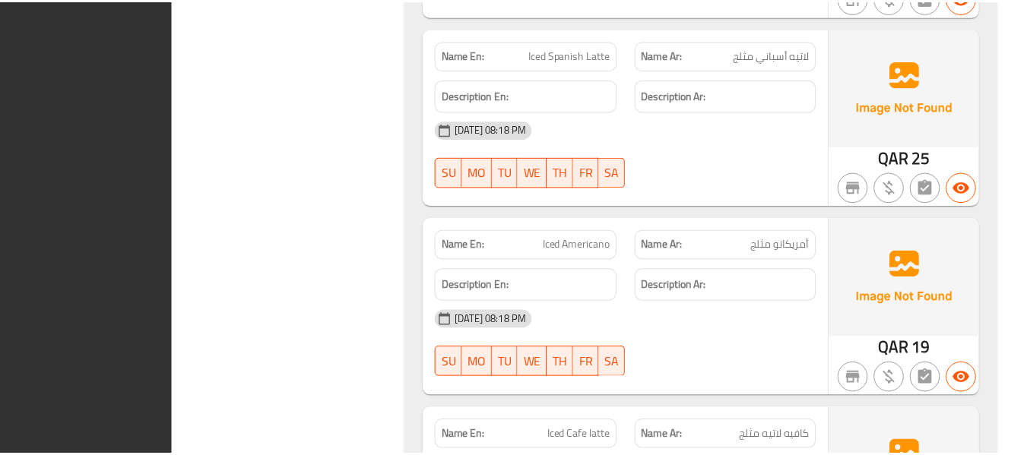
scroll to position [13117, 0]
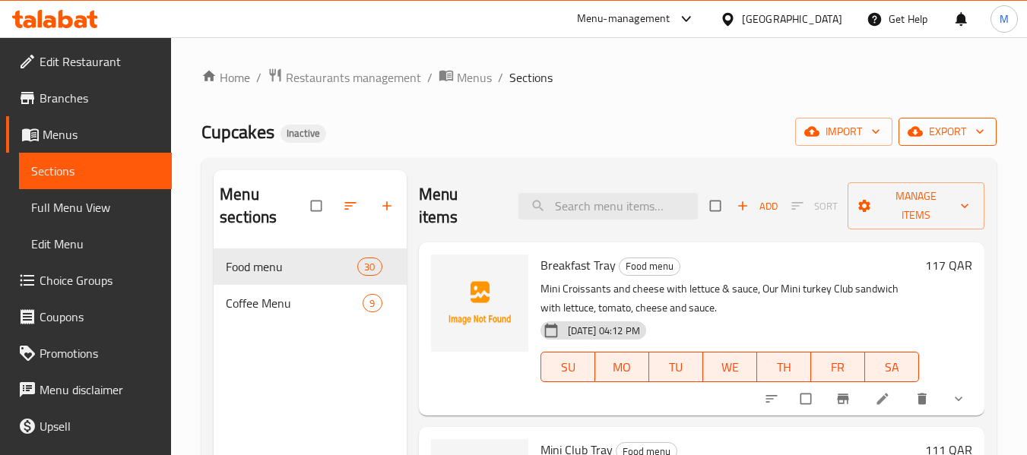
click at [936, 125] on span "export" at bounding box center [948, 131] width 74 height 19
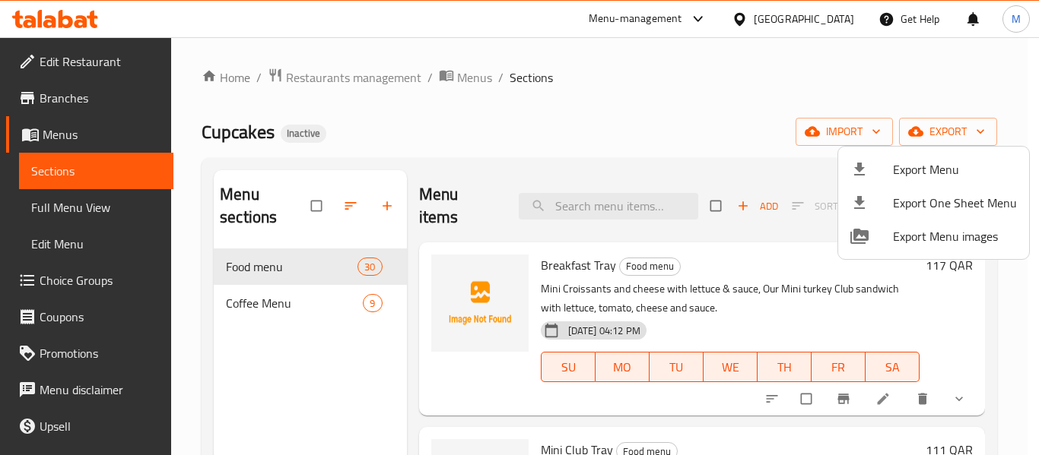
click at [914, 166] on span "Export Menu" at bounding box center [955, 169] width 124 height 18
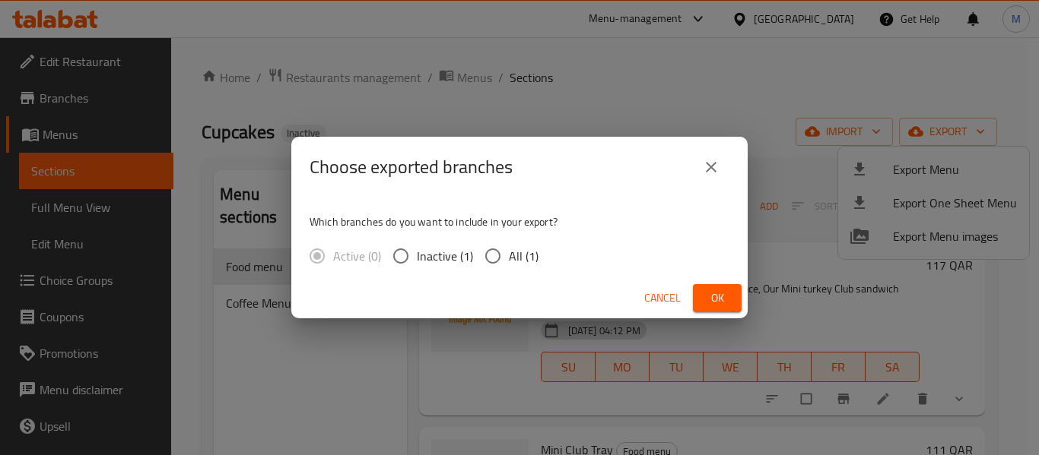
click at [499, 258] on input "All (1)" at bounding box center [493, 256] width 32 height 32
radio input "true"
click at [722, 296] on span "Ok" at bounding box center [717, 298] width 24 height 19
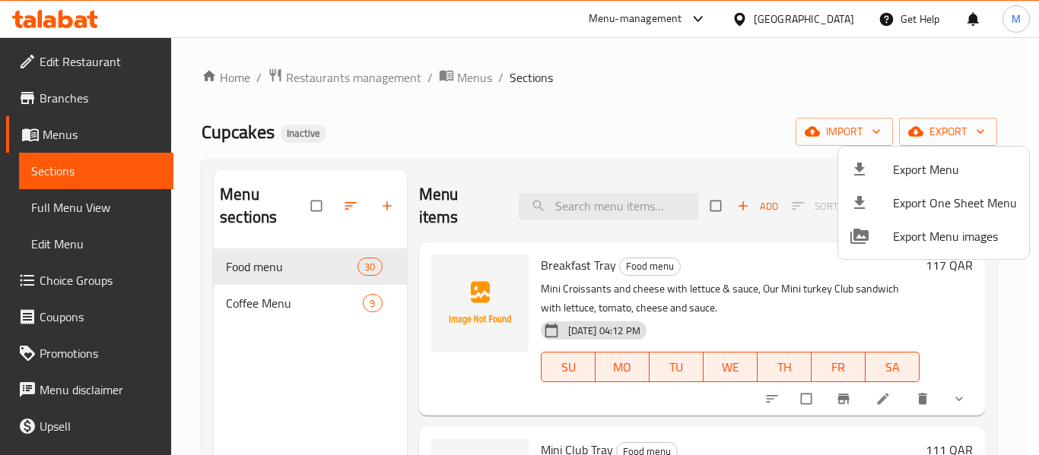
click at [555, 138] on div at bounding box center [519, 227] width 1039 height 455
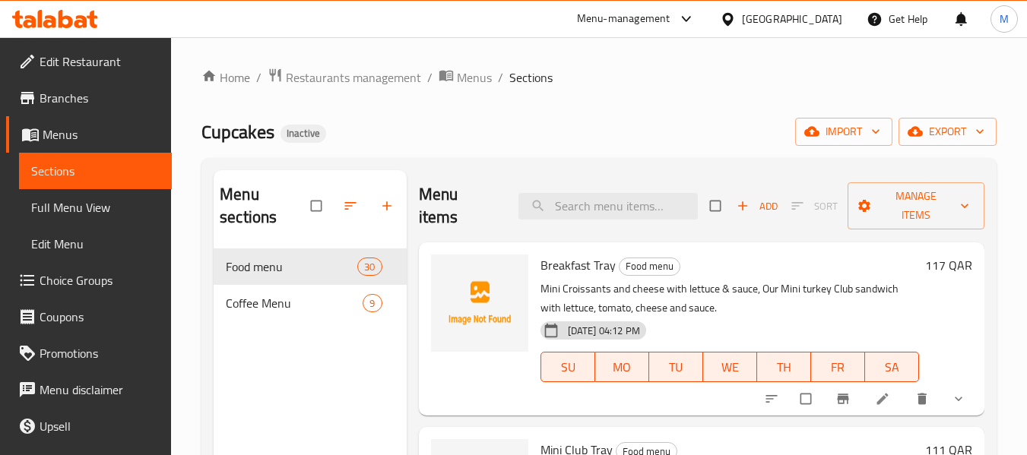
click at [471, 358] on div at bounding box center [479, 329] width 109 height 161
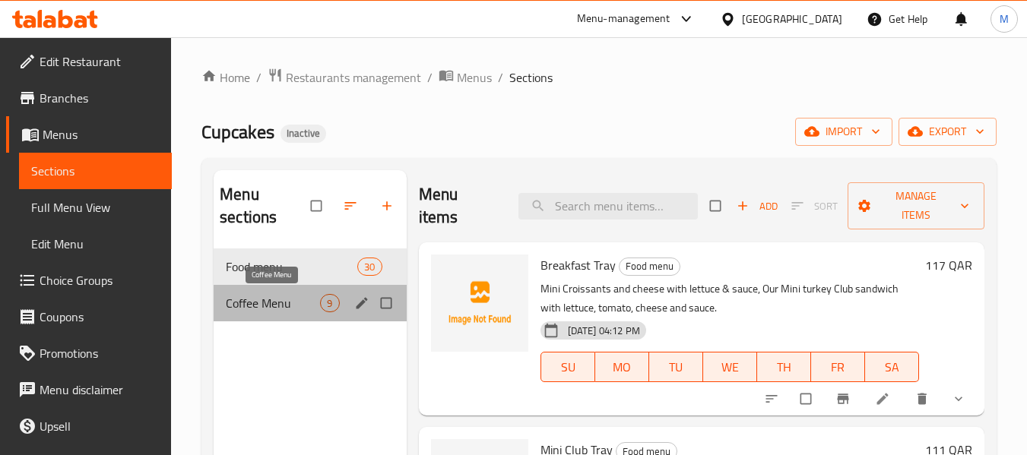
click at [288, 303] on span "Coffee Menu" at bounding box center [273, 303] width 94 height 18
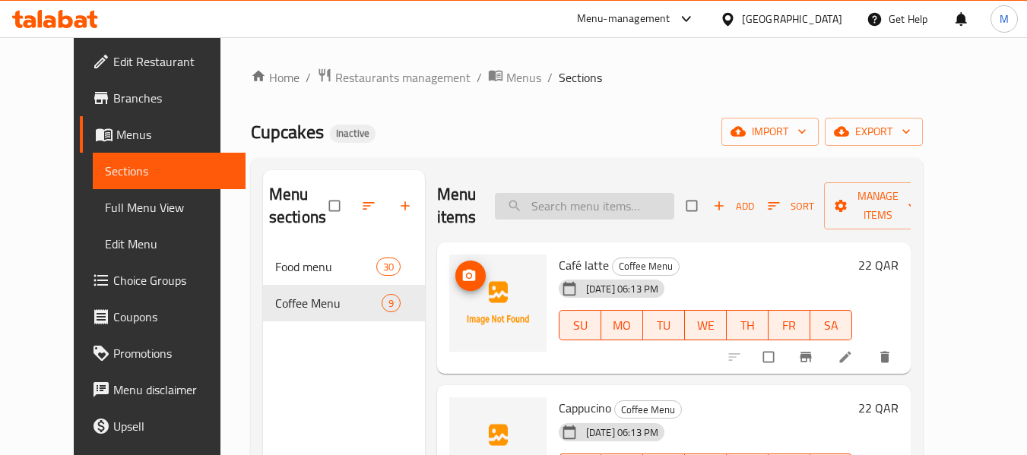
click at [604, 207] on input "search" at bounding box center [584, 206] width 179 height 27
paste input "Iced Café latte"
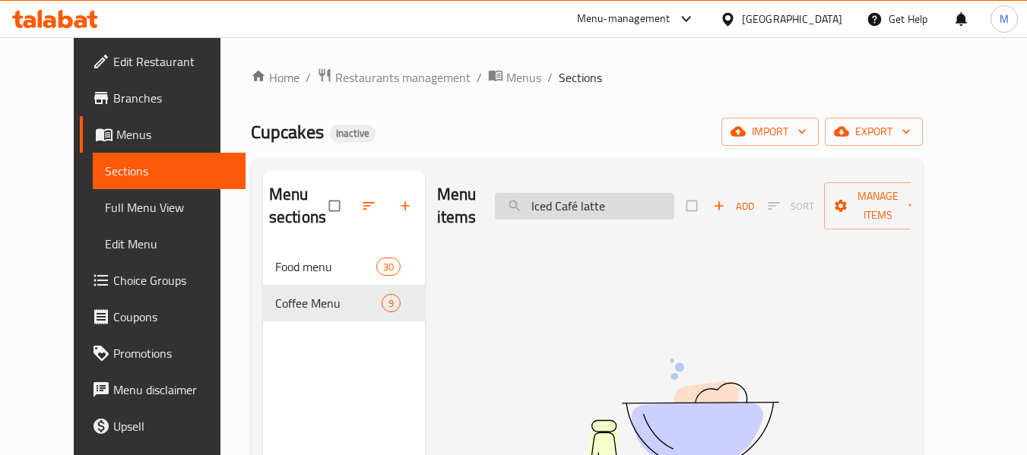
drag, startPoint x: 549, startPoint y: 207, endPoint x: 534, endPoint y: 210, distance: 14.8
click at [534, 210] on input "Iced Café latte" at bounding box center [584, 206] width 179 height 27
type input "Iced Café latte"
click at [506, 68] on span "Menus" at bounding box center [523, 77] width 35 height 18
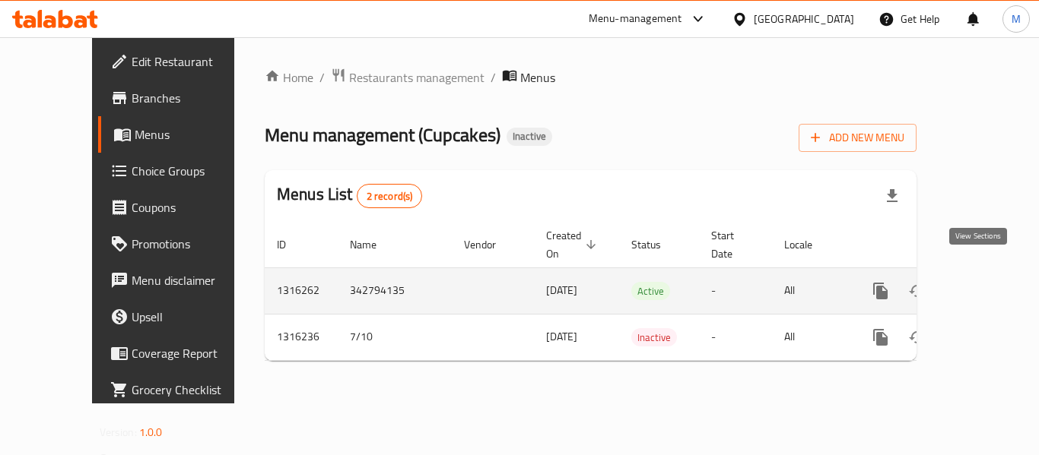
click at [981, 282] on icon "enhanced table" at bounding box center [990, 291] width 18 height 18
